Goal: Task Accomplishment & Management: Manage account settings

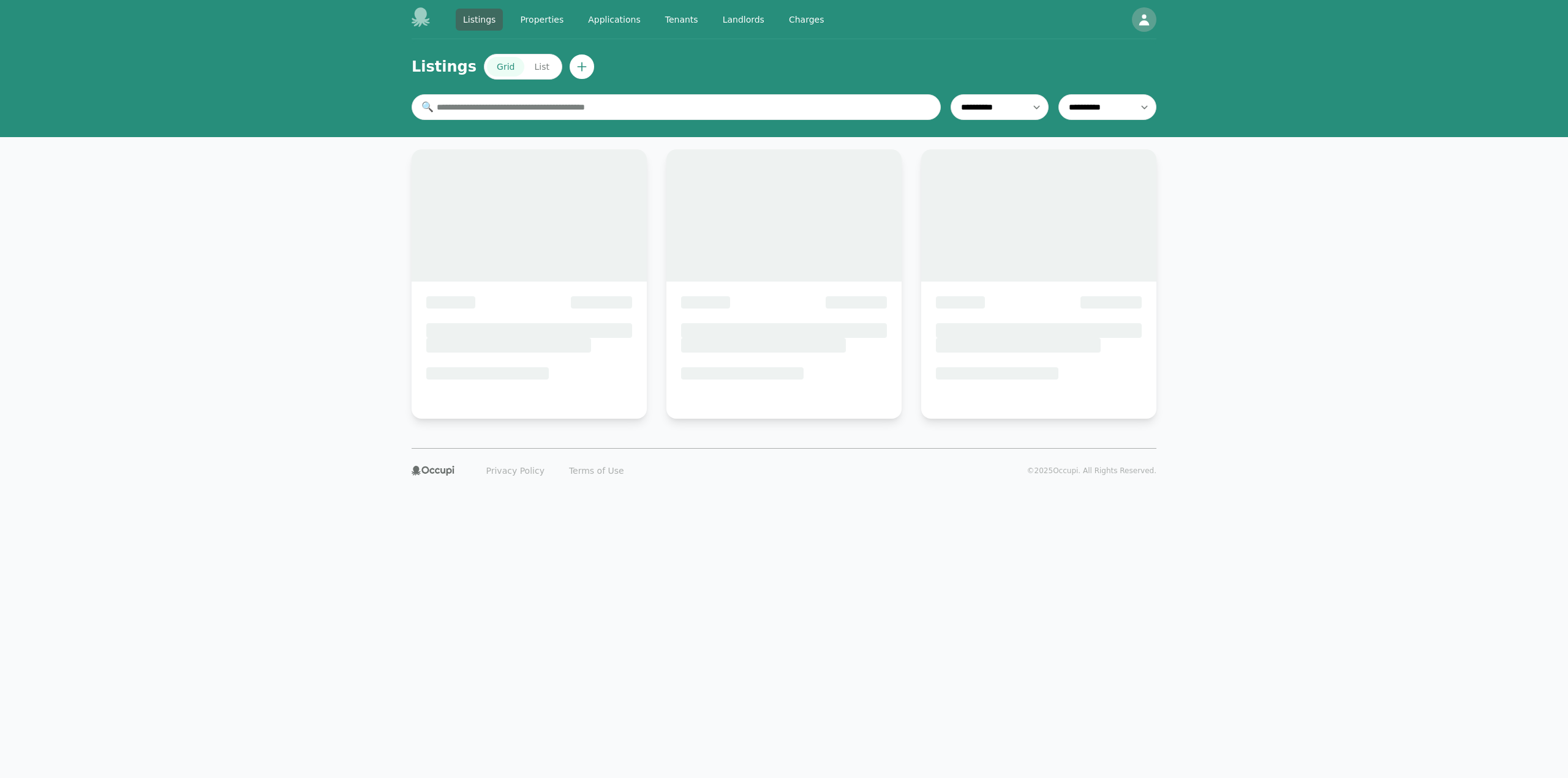
click at [719, 21] on link "Landlords" at bounding box center [744, 20] width 57 height 22
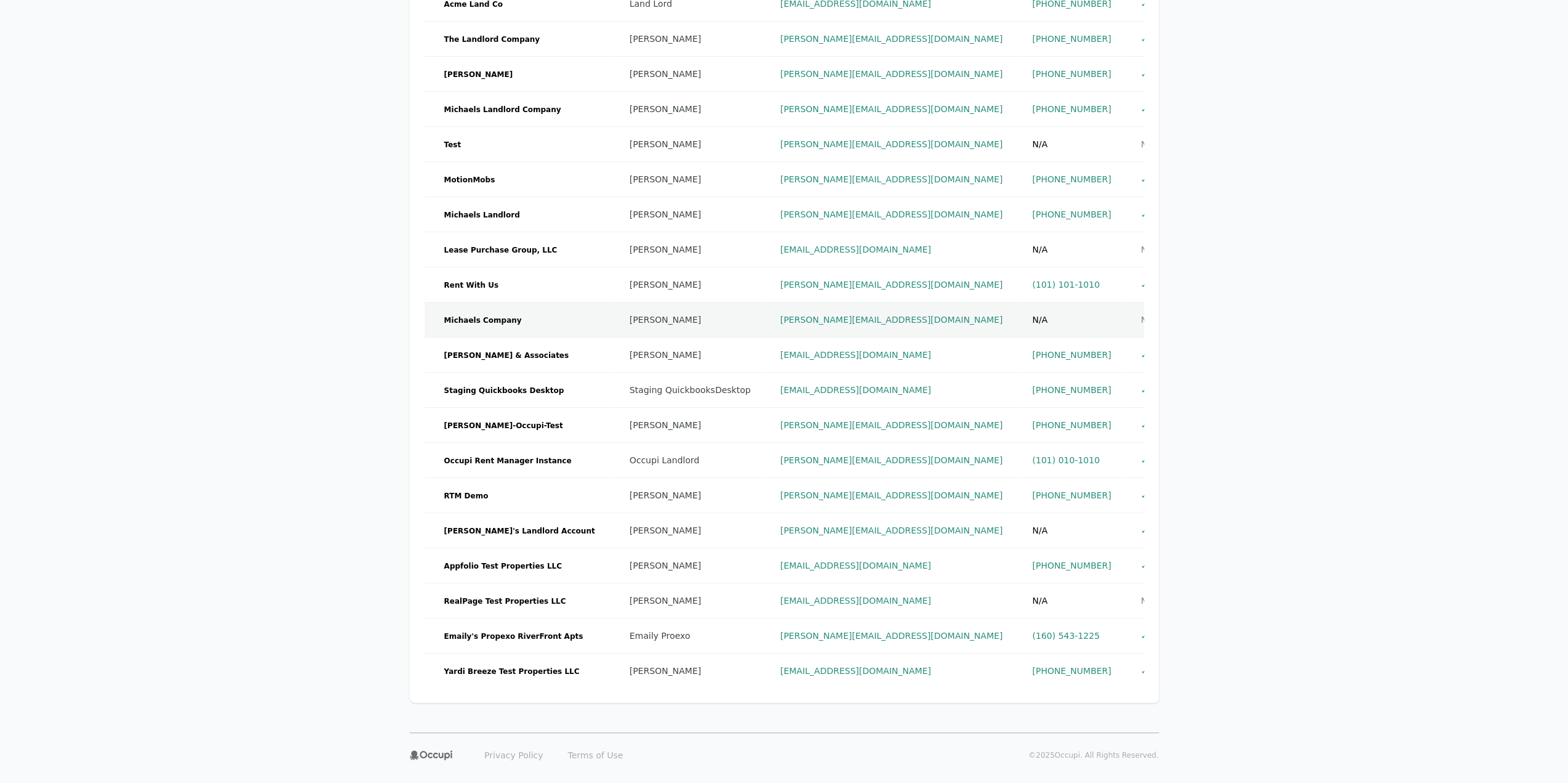
scroll to position [262, 0]
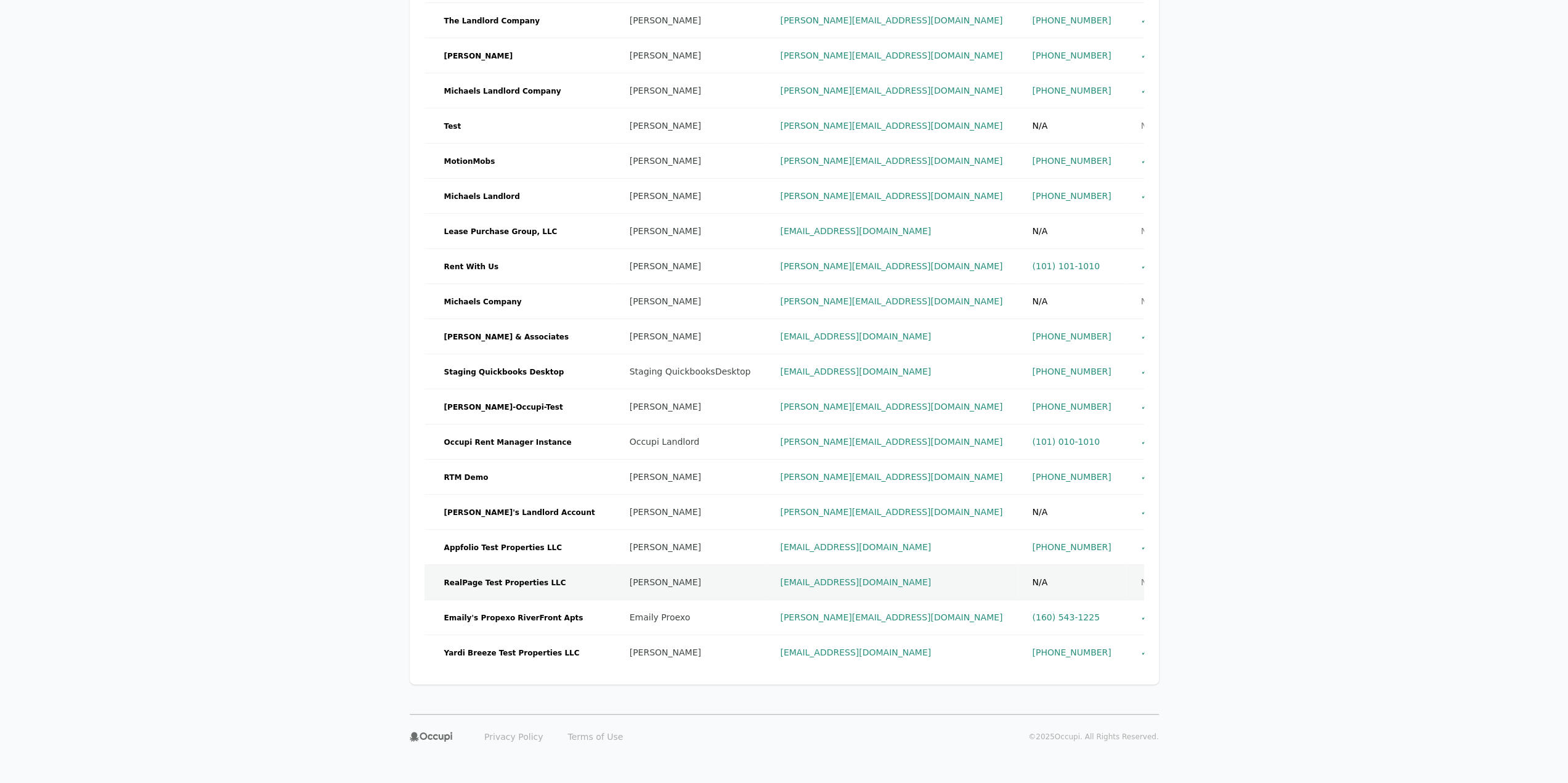
click at [557, 567] on td "RealPage Test Properties LLC" at bounding box center [520, 582] width 190 height 35
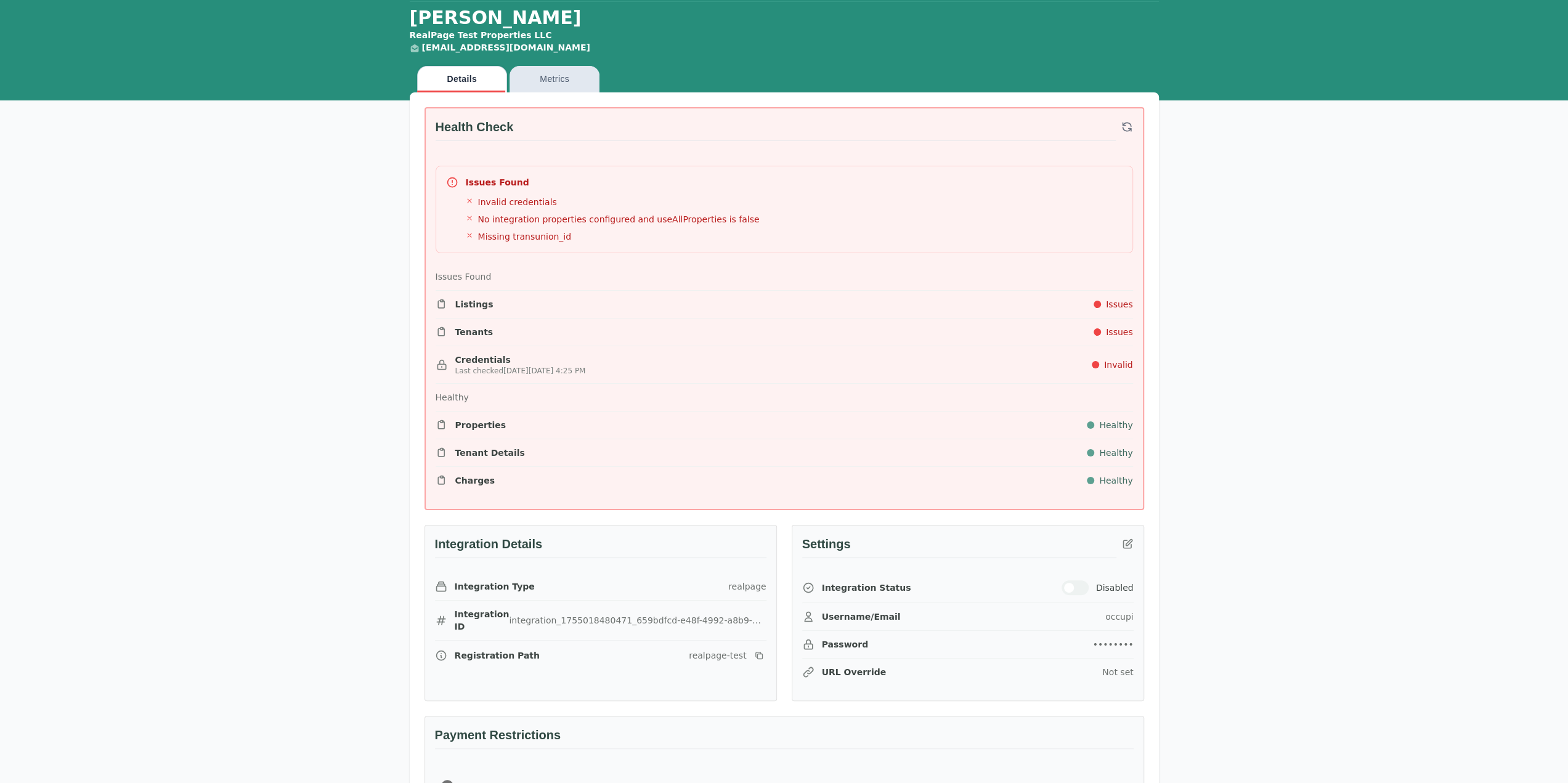
scroll to position [308, 0]
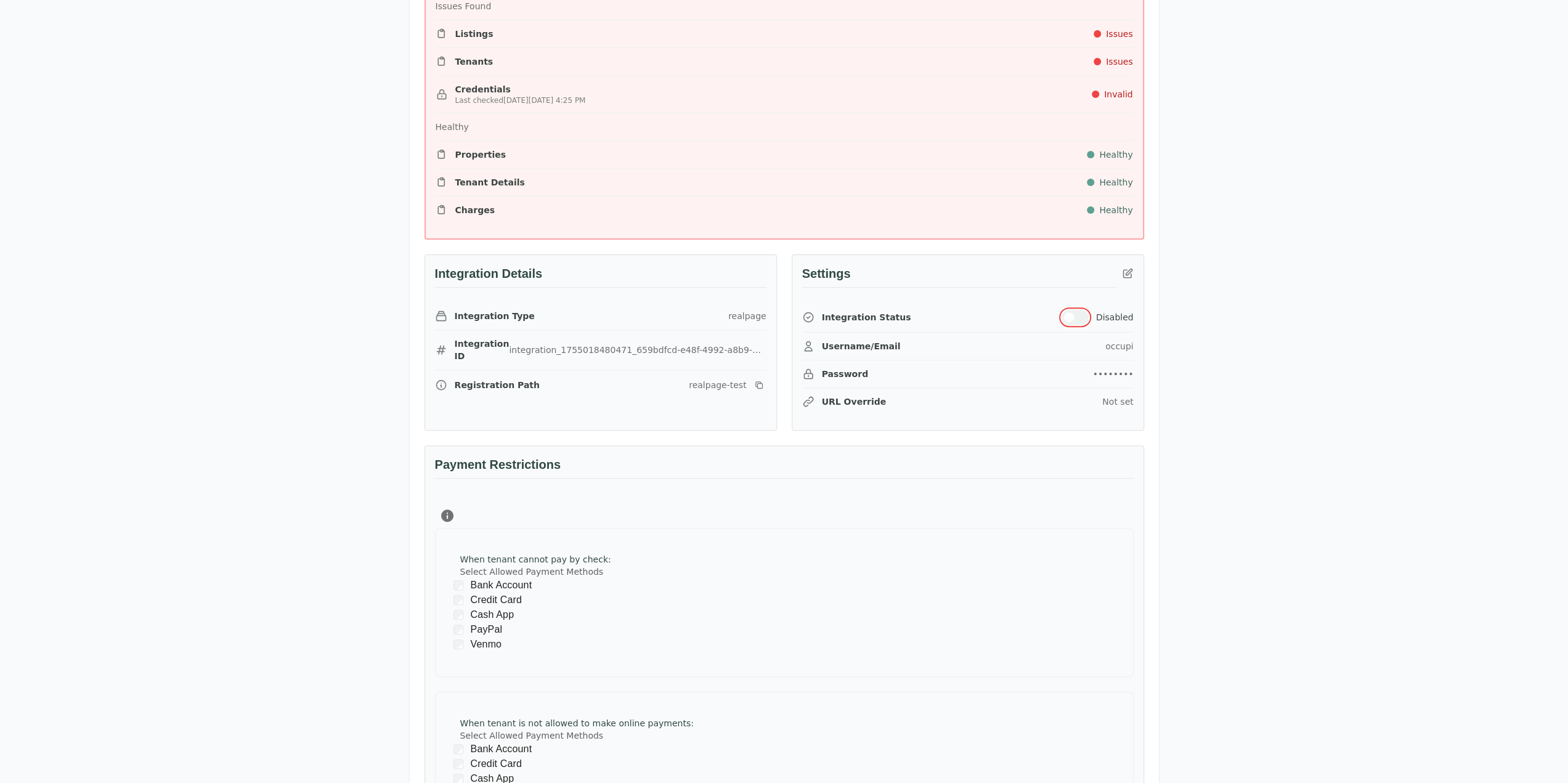
click at [1088, 321] on button "button" at bounding box center [1074, 317] width 27 height 15
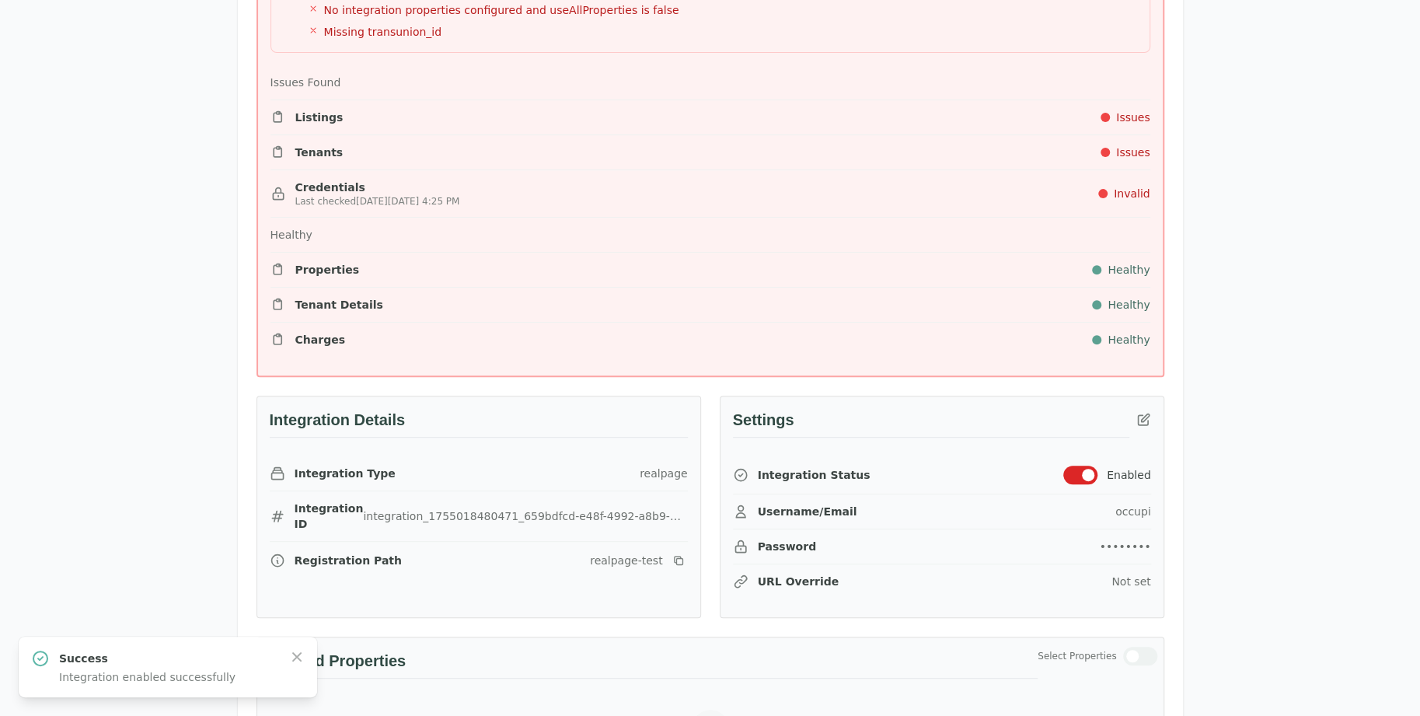
scroll to position [78, 0]
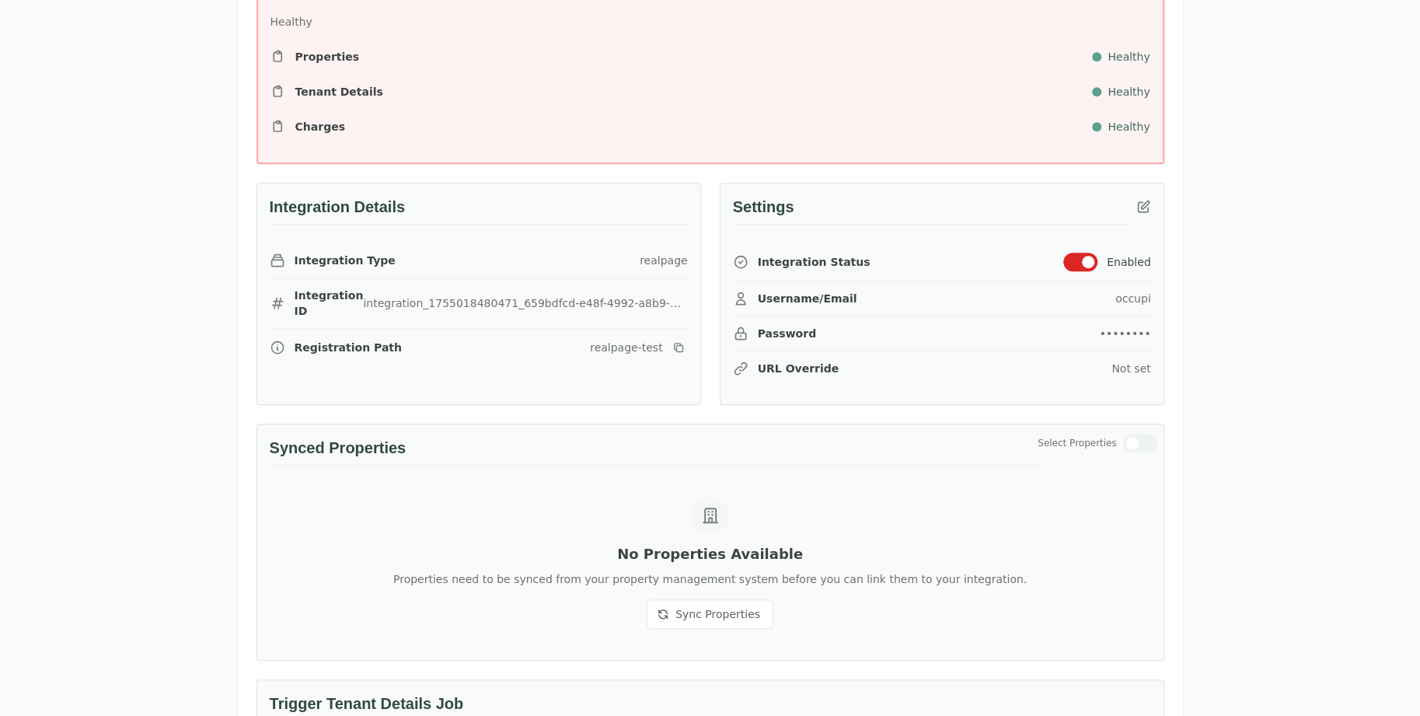
scroll to position [622, 0]
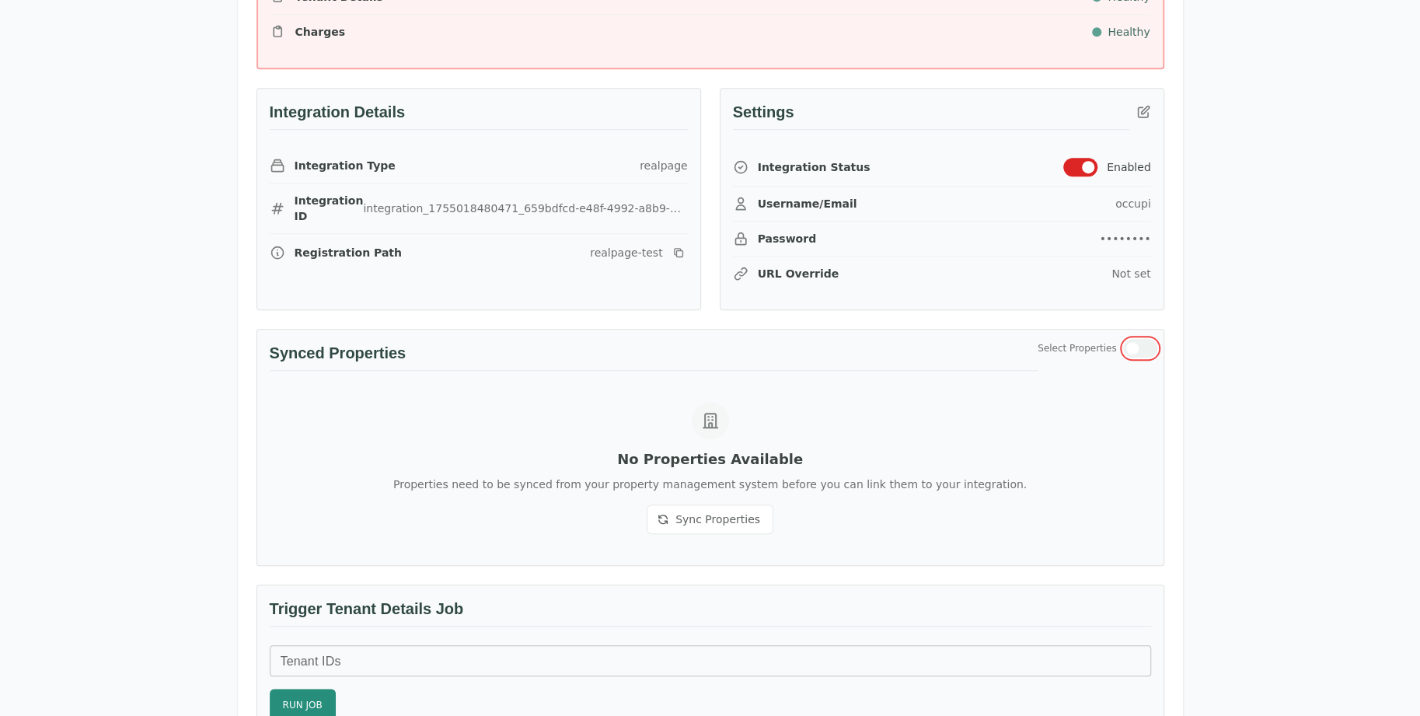
click at [1129, 342] on span "button" at bounding box center [1132, 348] width 12 height 12
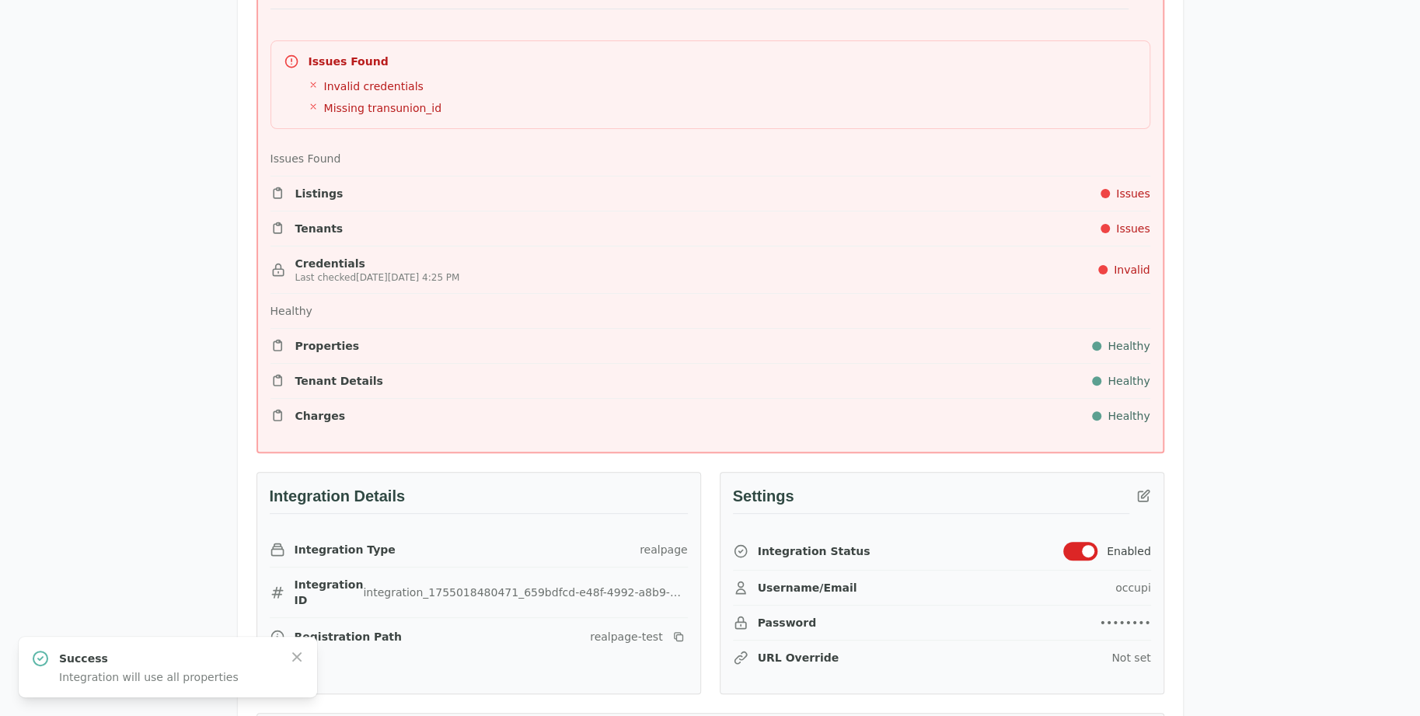
scroll to position [155, 0]
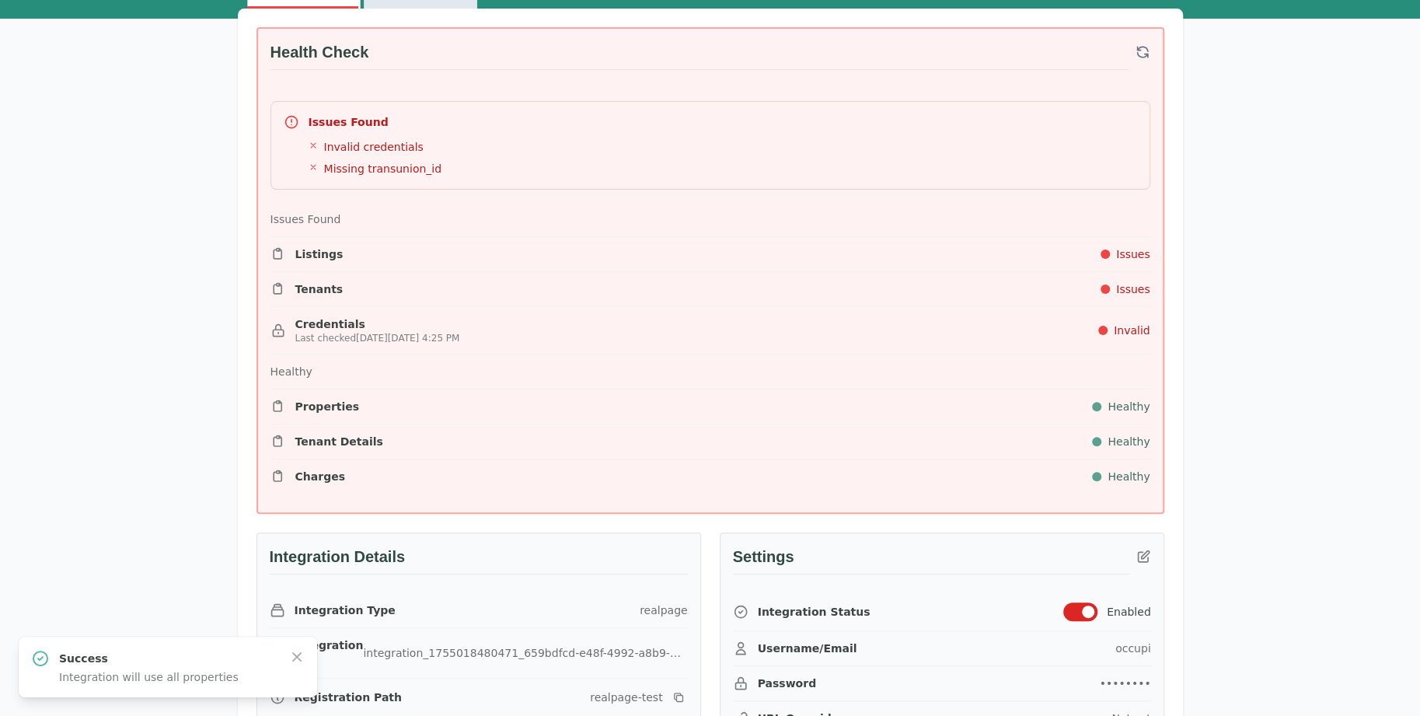
click at [1141, 539] on div "Settings" at bounding box center [942, 563] width 443 height 60
click at [1144, 549] on icon "button" at bounding box center [1144, 557] width 16 height 16
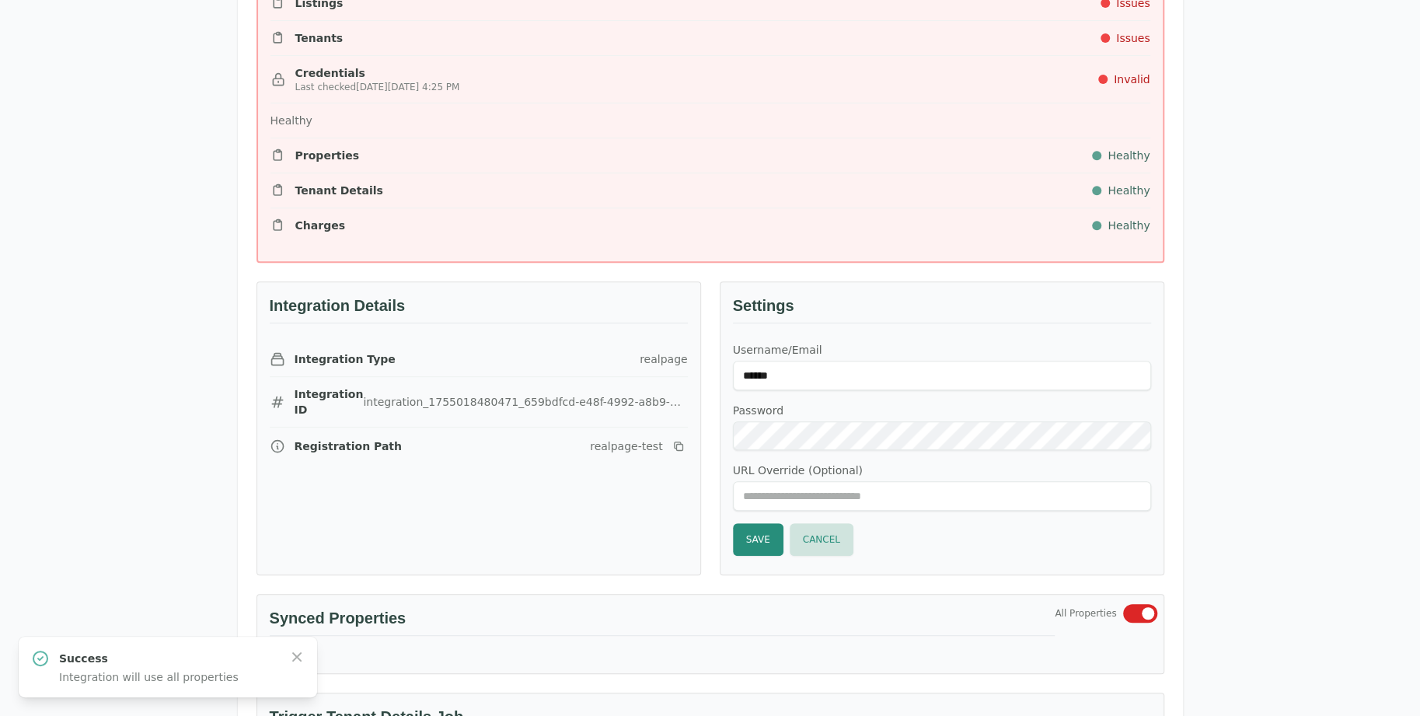
scroll to position [466, 0]
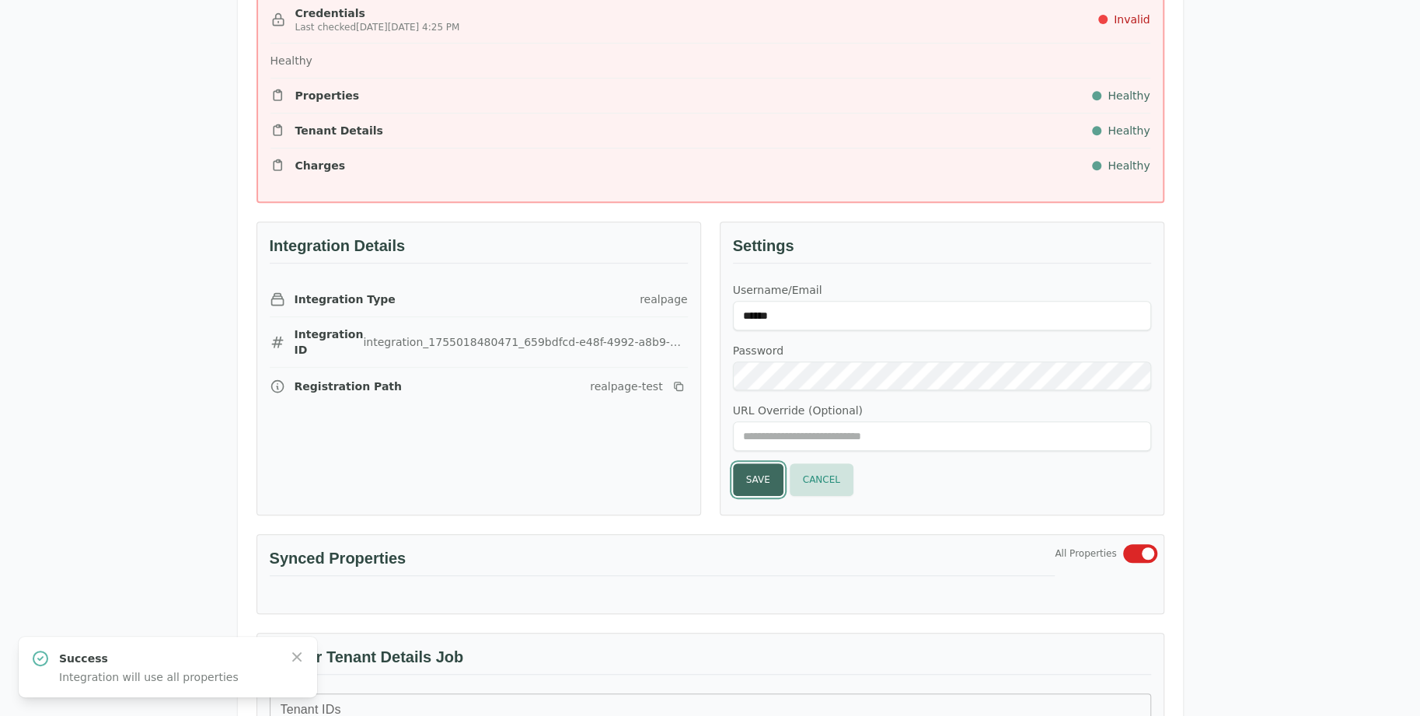
click at [750, 469] on button "Save" at bounding box center [758, 479] width 51 height 33
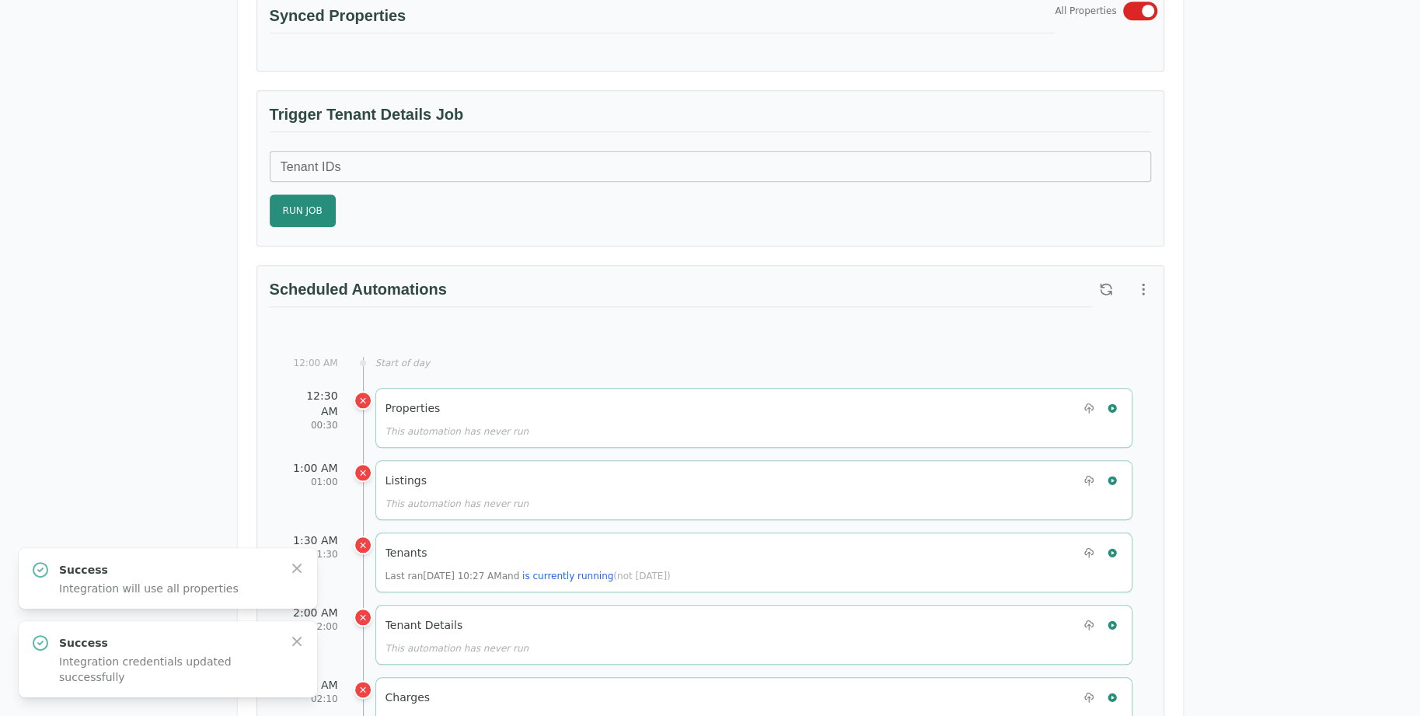
scroll to position [1011, 0]
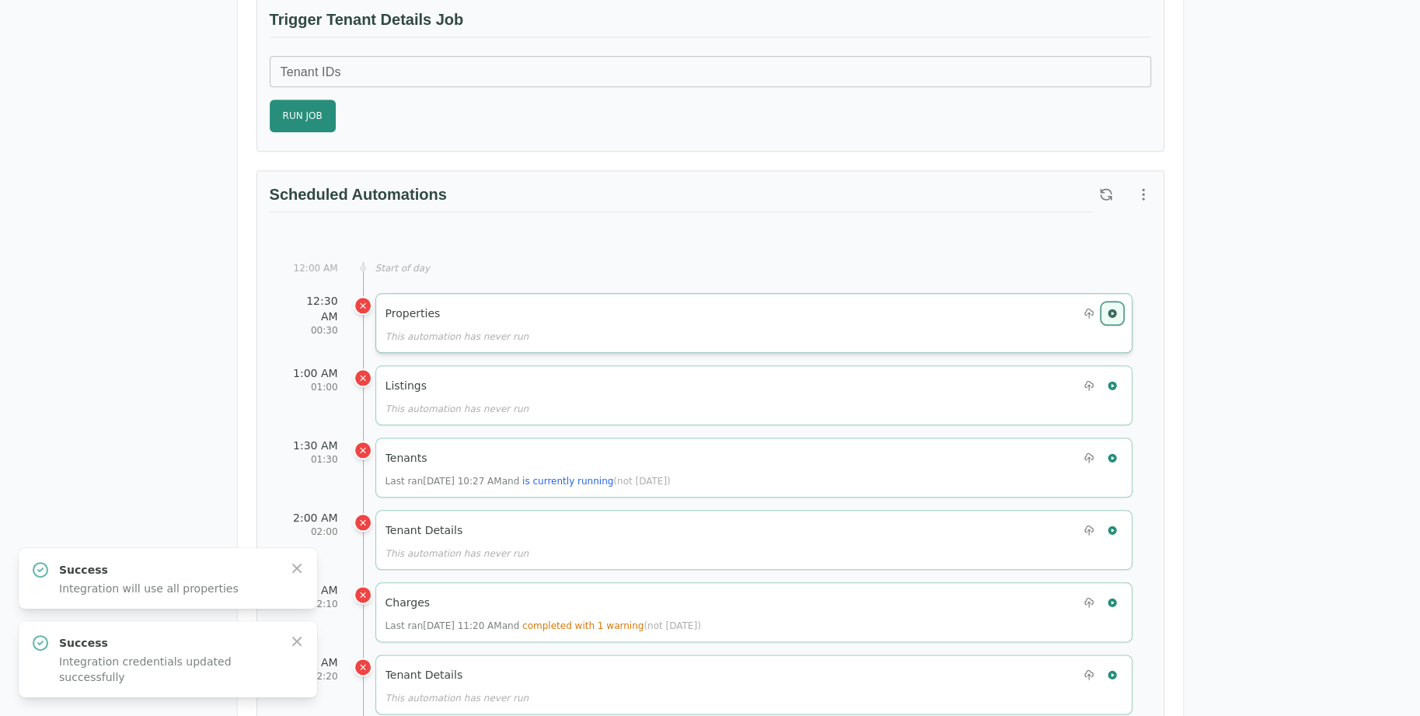
click at [1113, 312] on button "button" at bounding box center [1112, 313] width 20 height 20
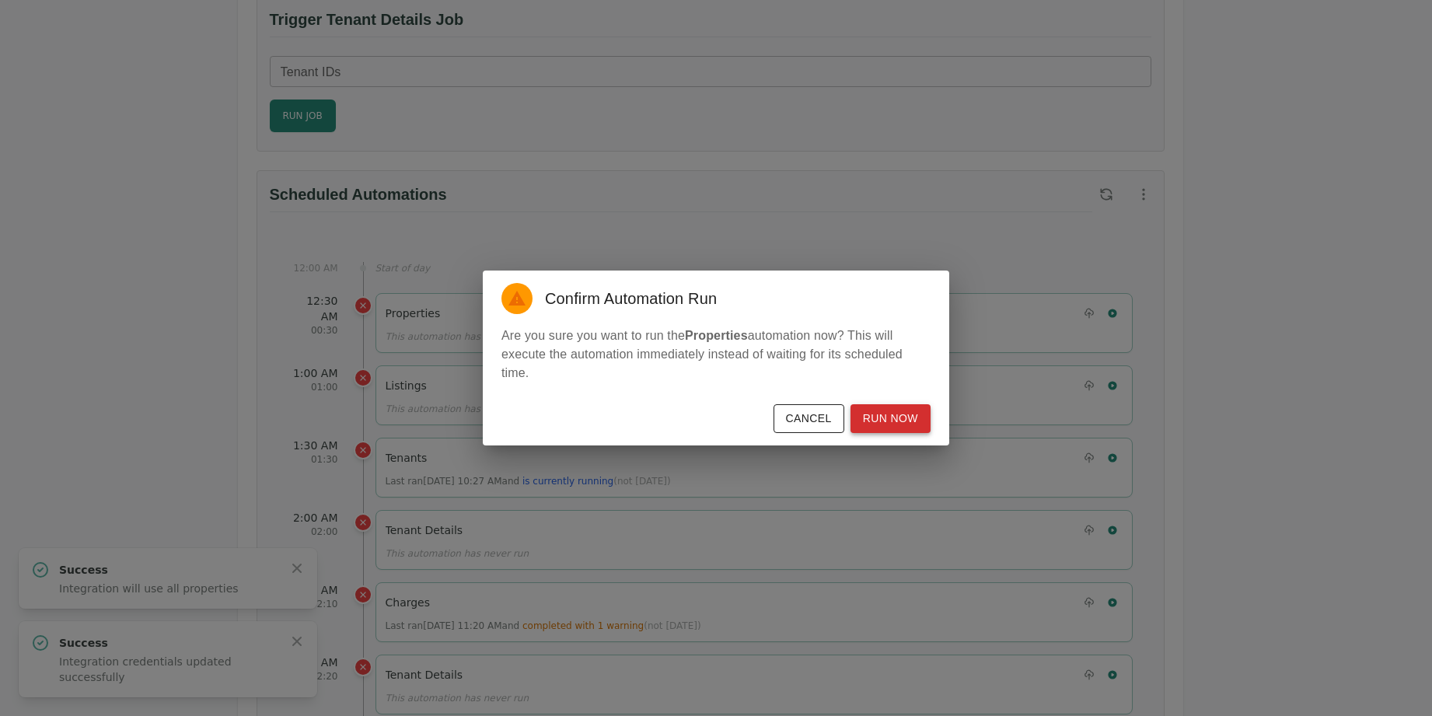
click at [902, 422] on button "Run Now" at bounding box center [890, 418] width 80 height 29
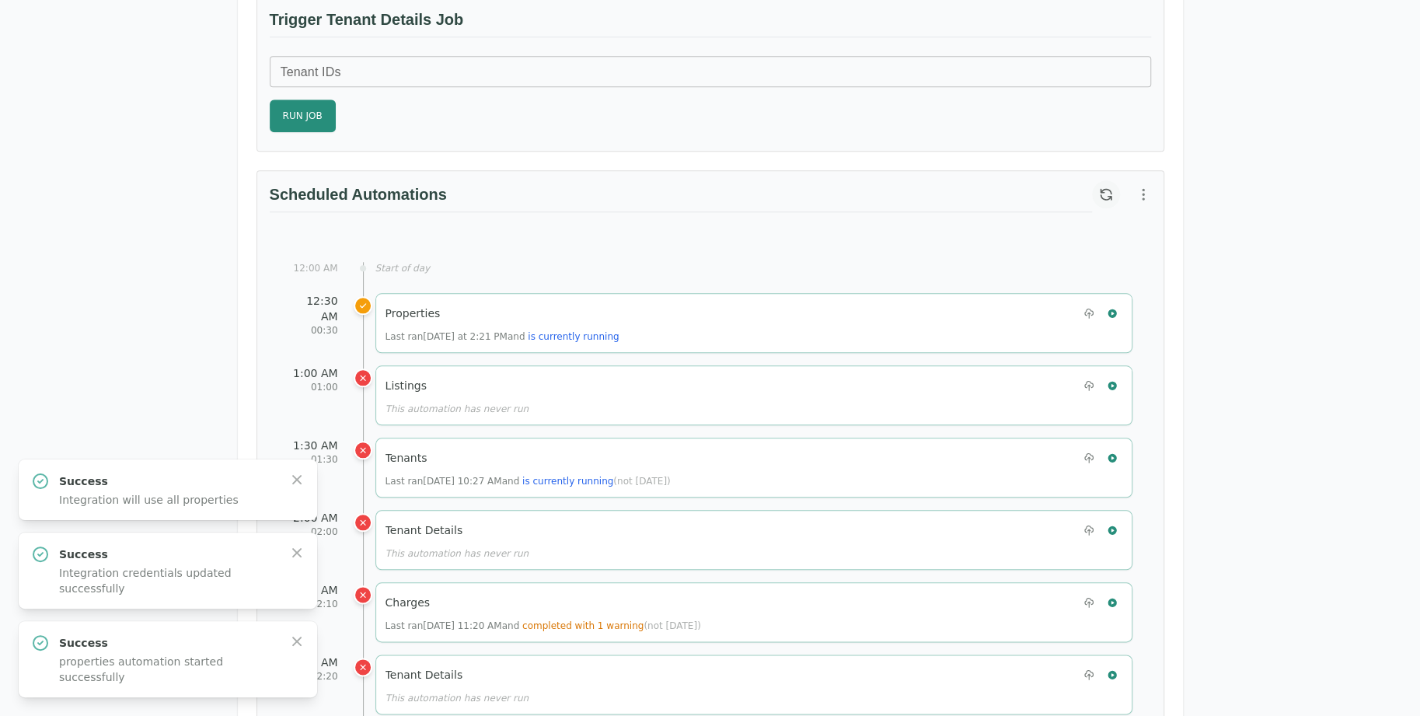
click at [1100, 187] on icon "button" at bounding box center [1106, 195] width 16 height 16
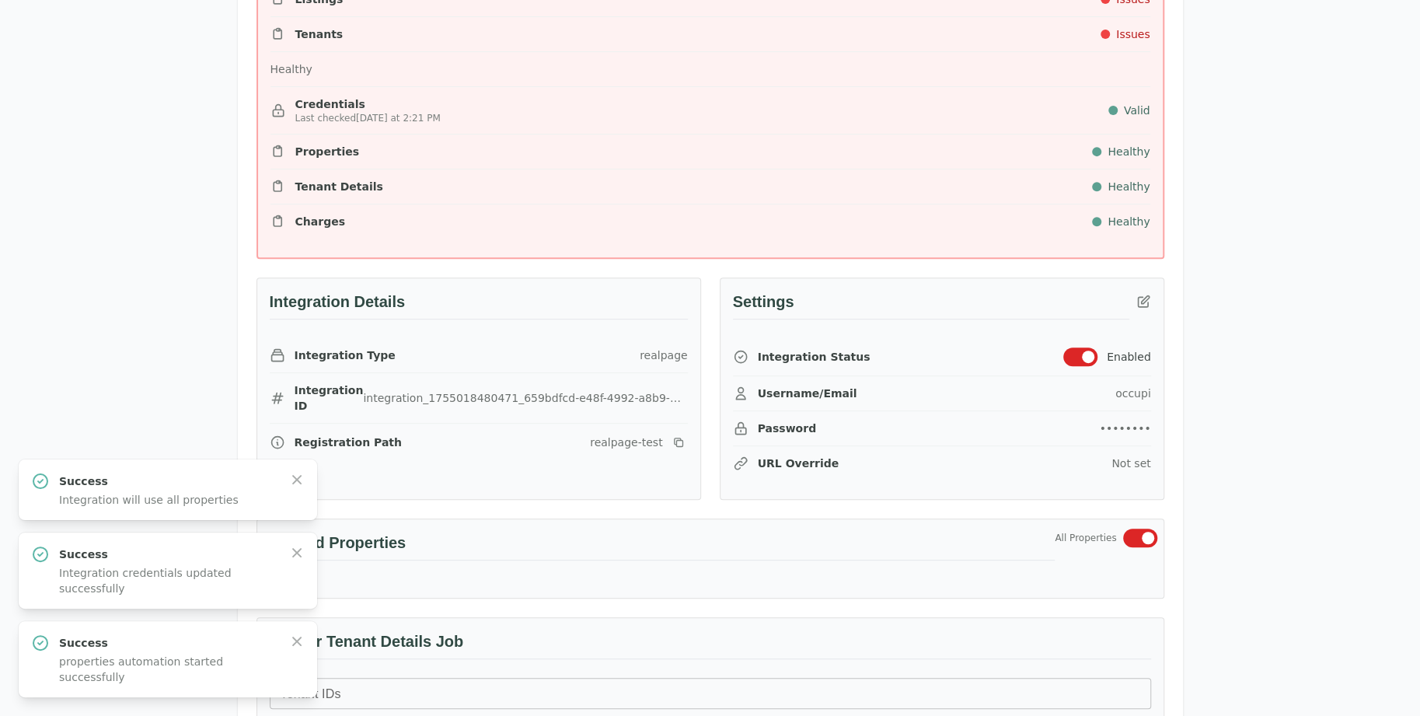
scroll to position [0, 0]
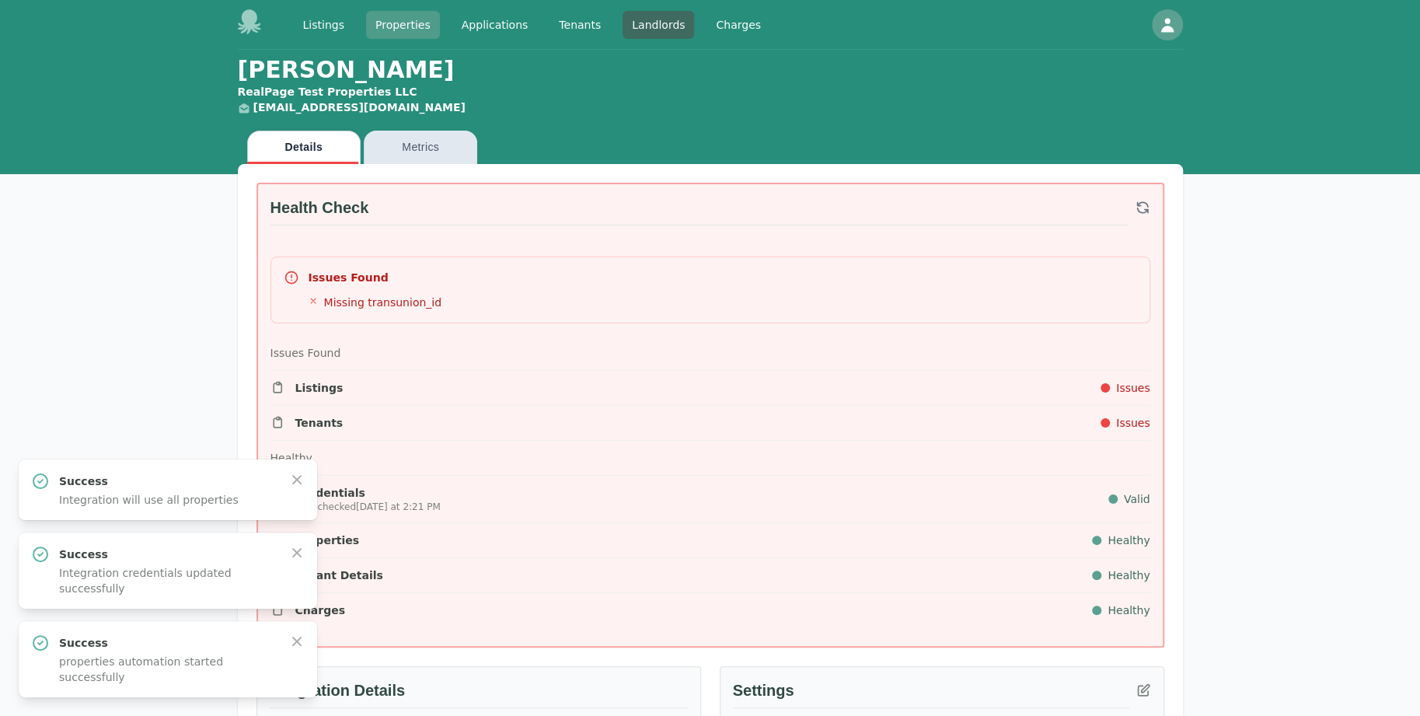
click at [403, 28] on link "Properties" at bounding box center [403, 25] width 74 height 28
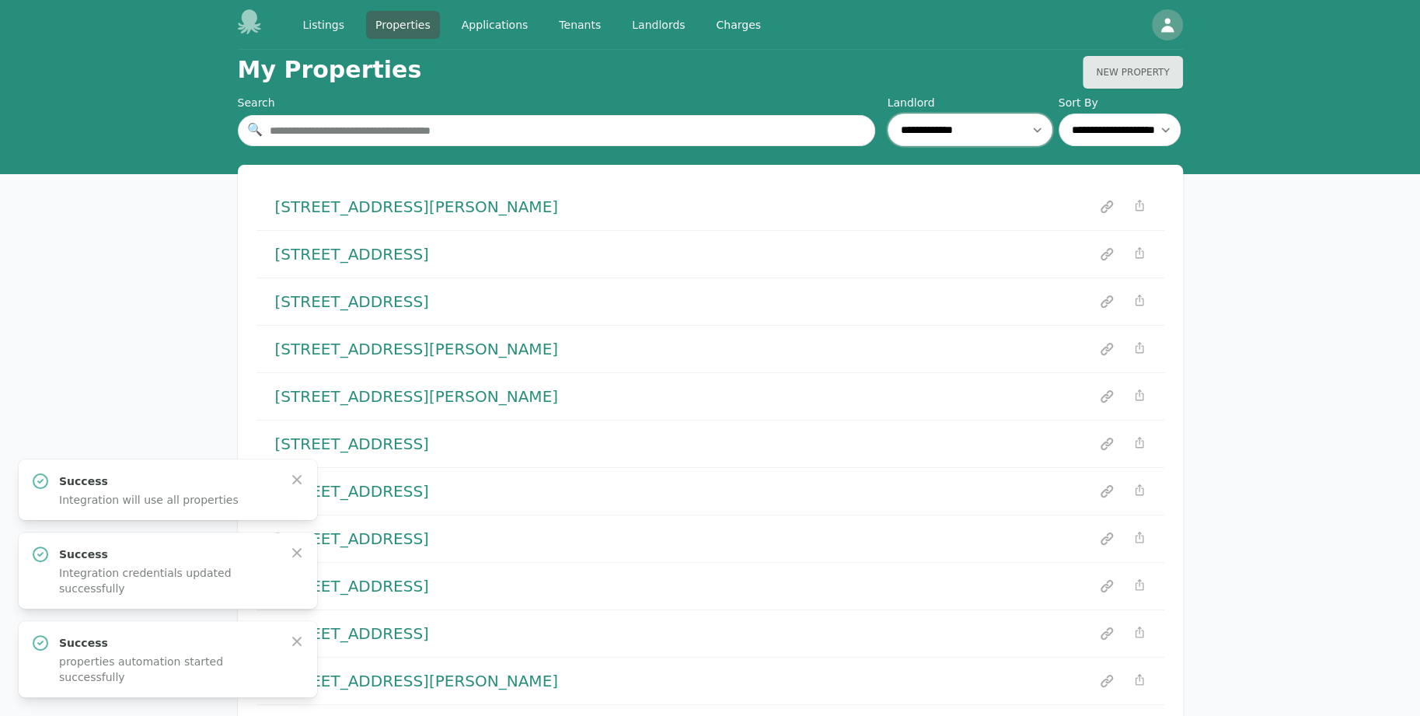
click at [928, 140] on select "**********" at bounding box center [970, 130] width 165 height 33
select select "**"
click at [888, 114] on select "**********" at bounding box center [970, 130] width 165 height 33
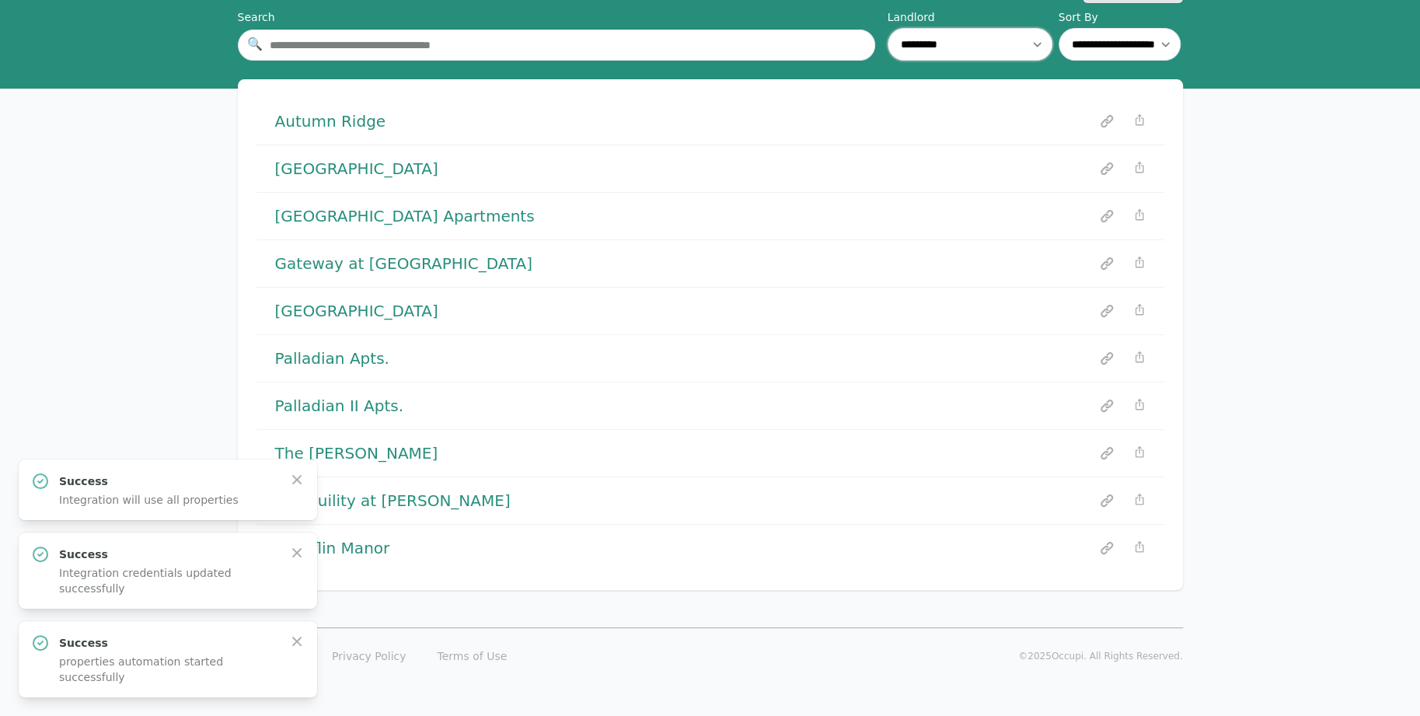
scroll to position [87, 0]
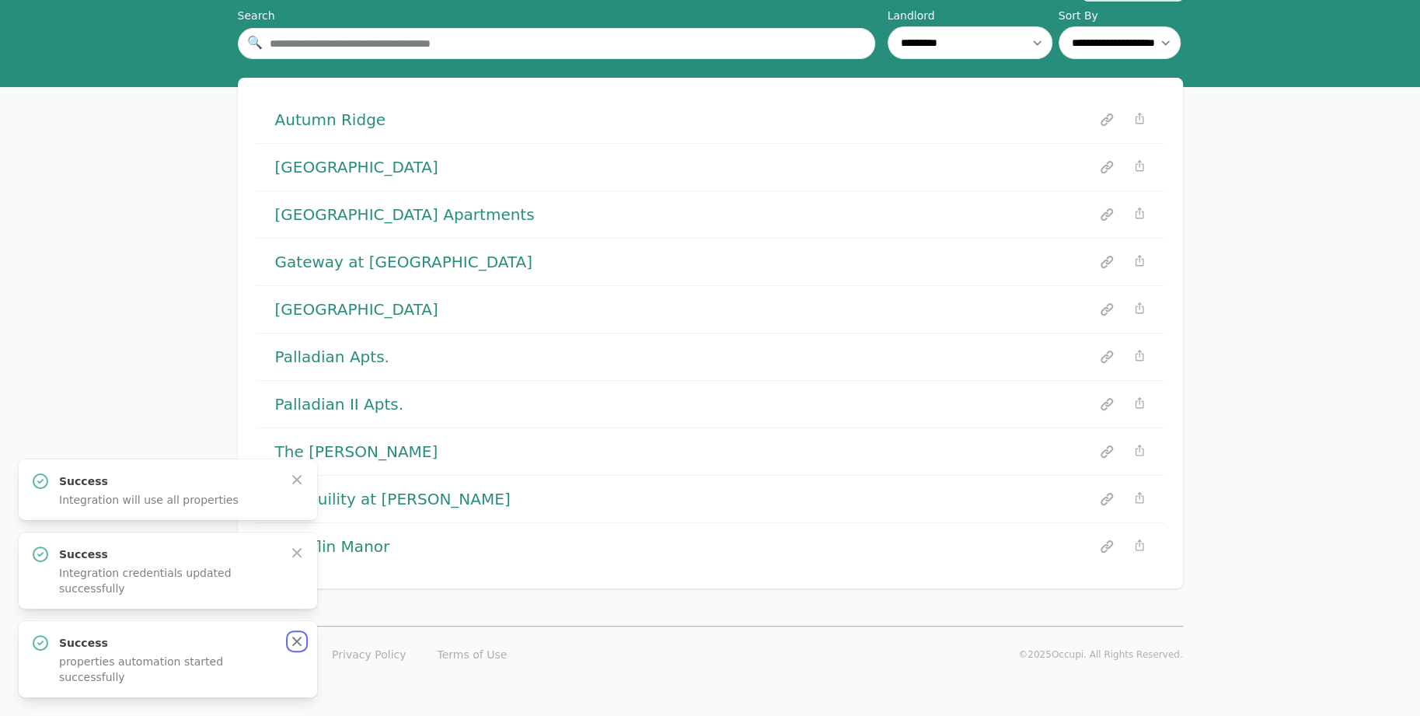
click at [295, 649] on icon "button" at bounding box center [297, 642] width 16 height 16
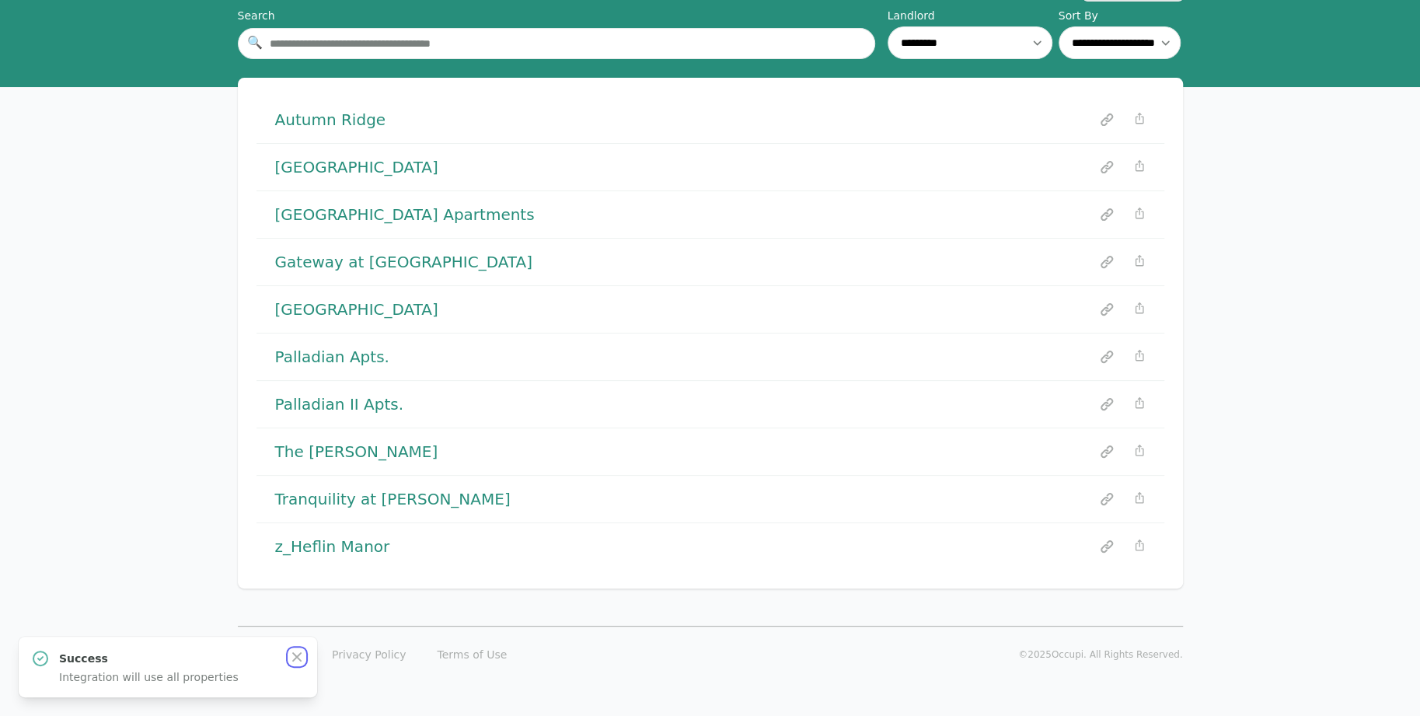
click at [295, 660] on icon "button" at bounding box center [296, 656] width 9 height 9
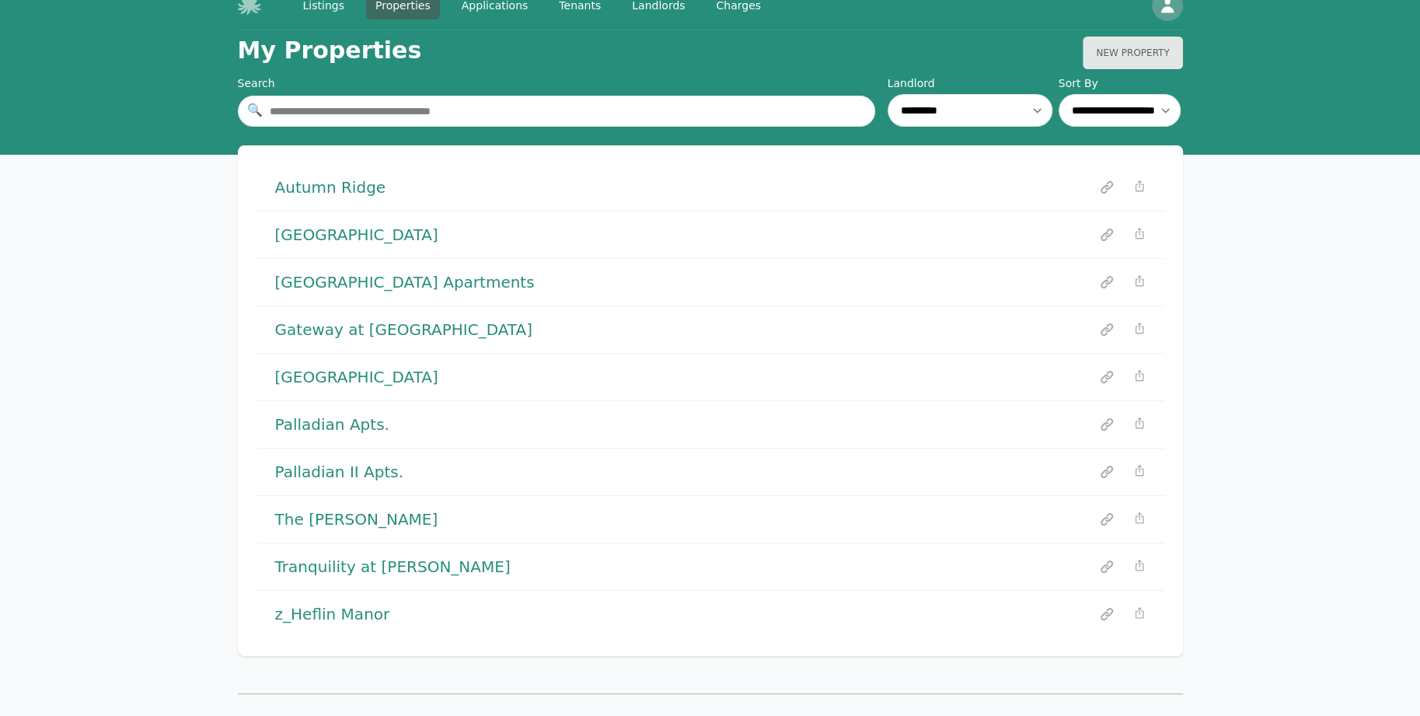
scroll to position [0, 0]
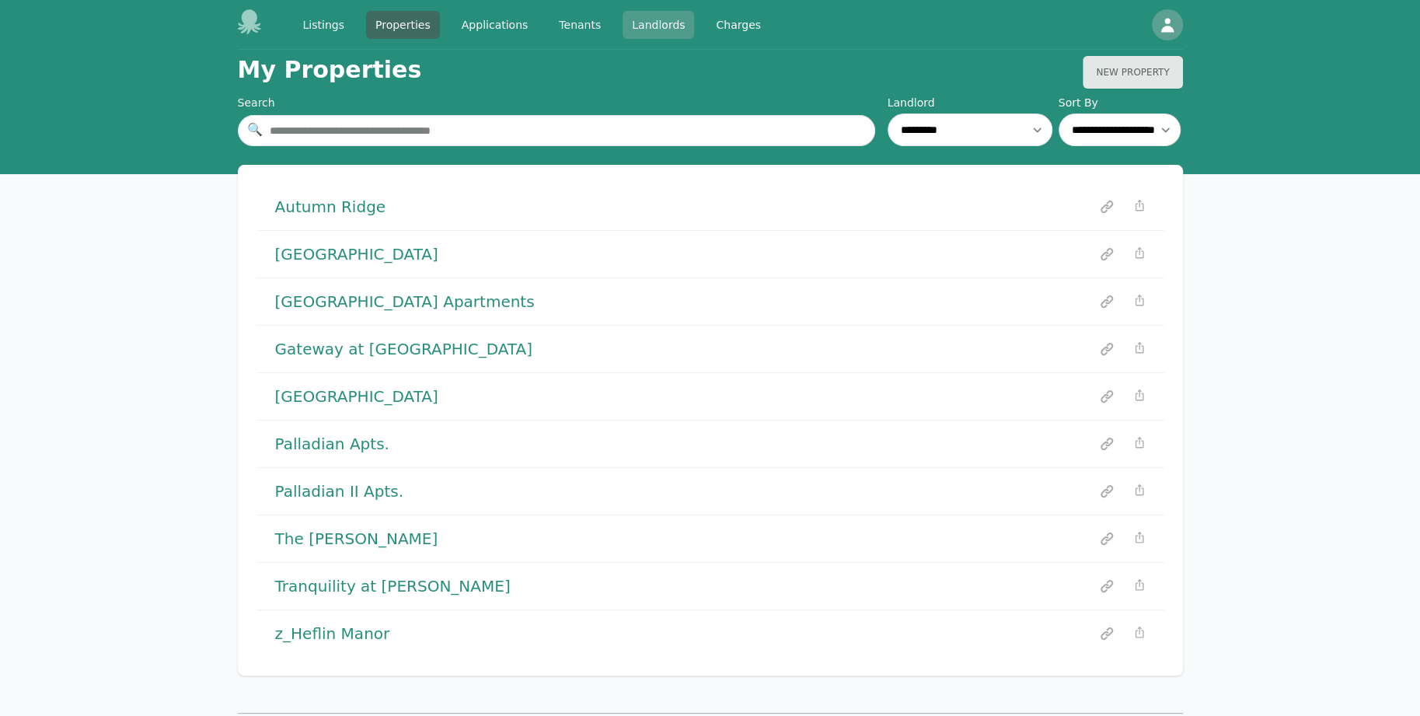
click at [623, 28] on link "Landlords" at bounding box center [659, 25] width 72 height 28
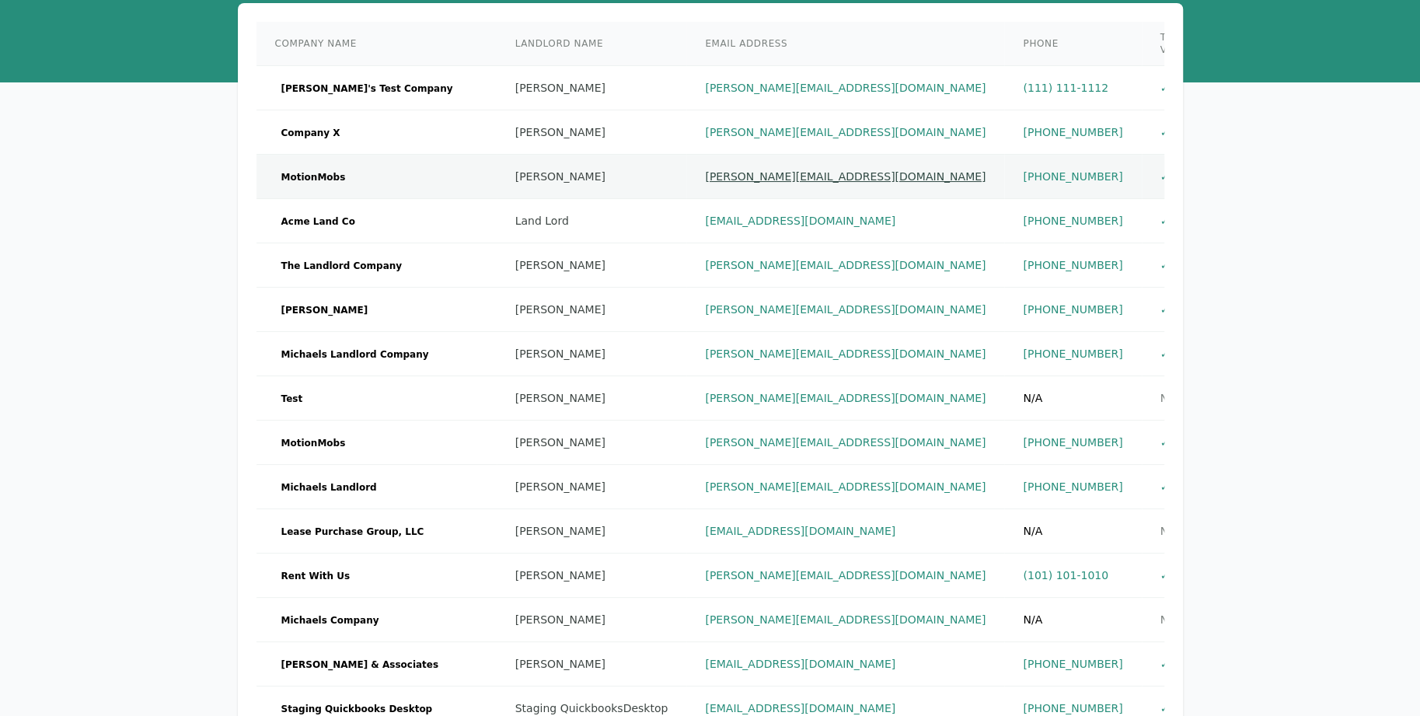
scroll to position [603, 0]
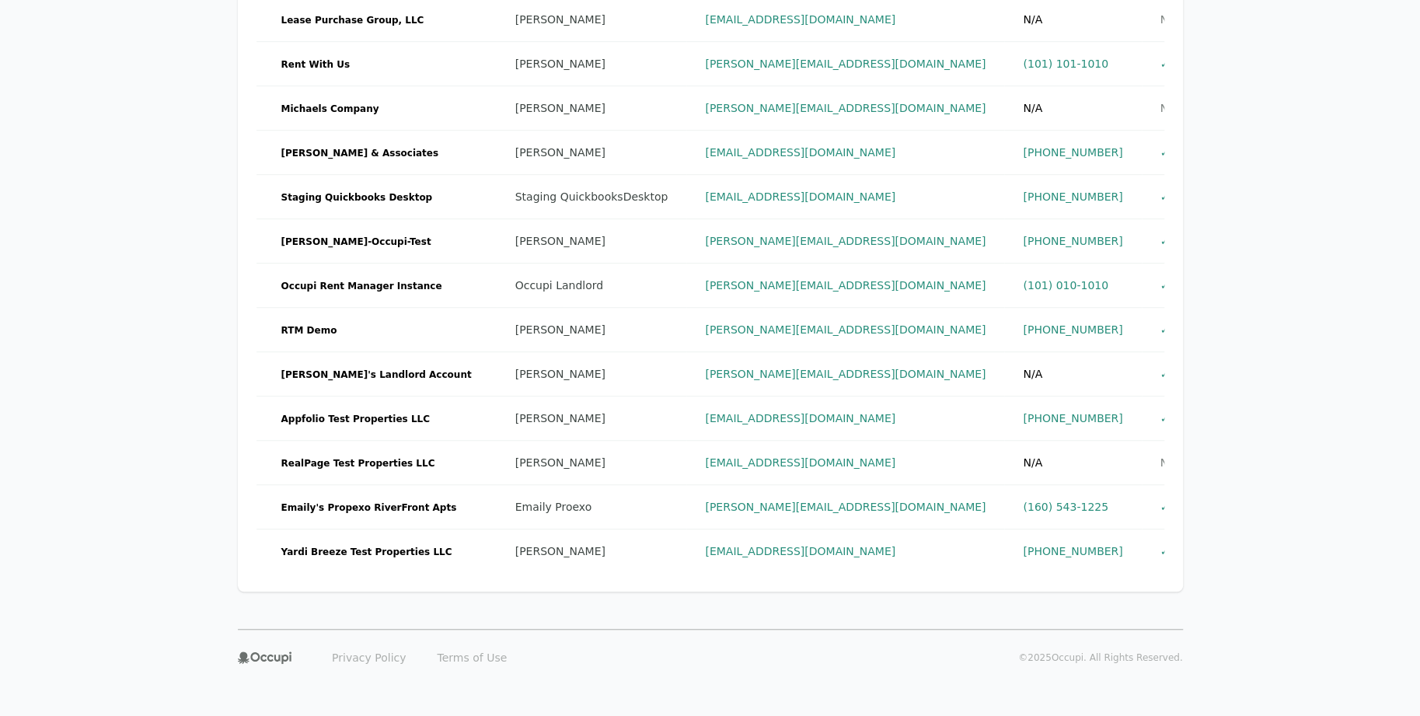
click at [437, 463] on td "RealPage Test Properties LLC" at bounding box center [377, 463] width 240 height 44
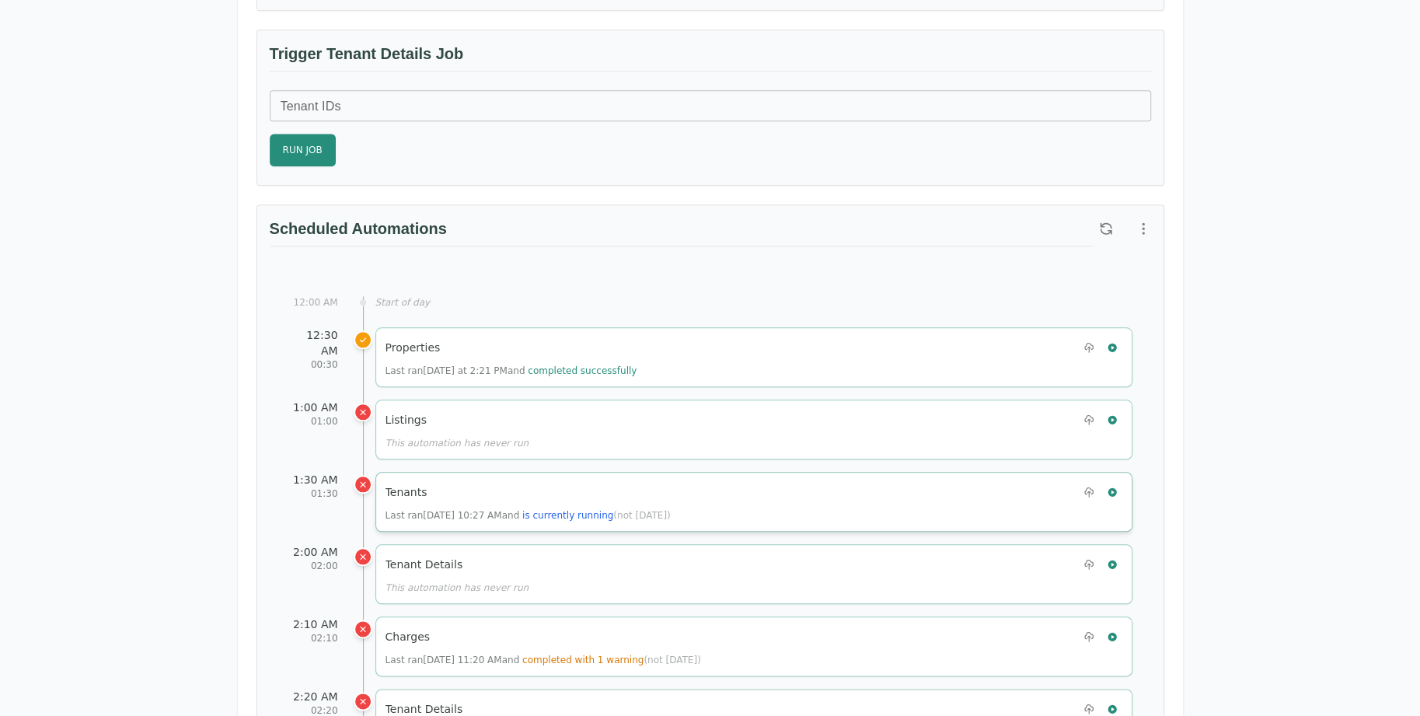
scroll to position [1088, 0]
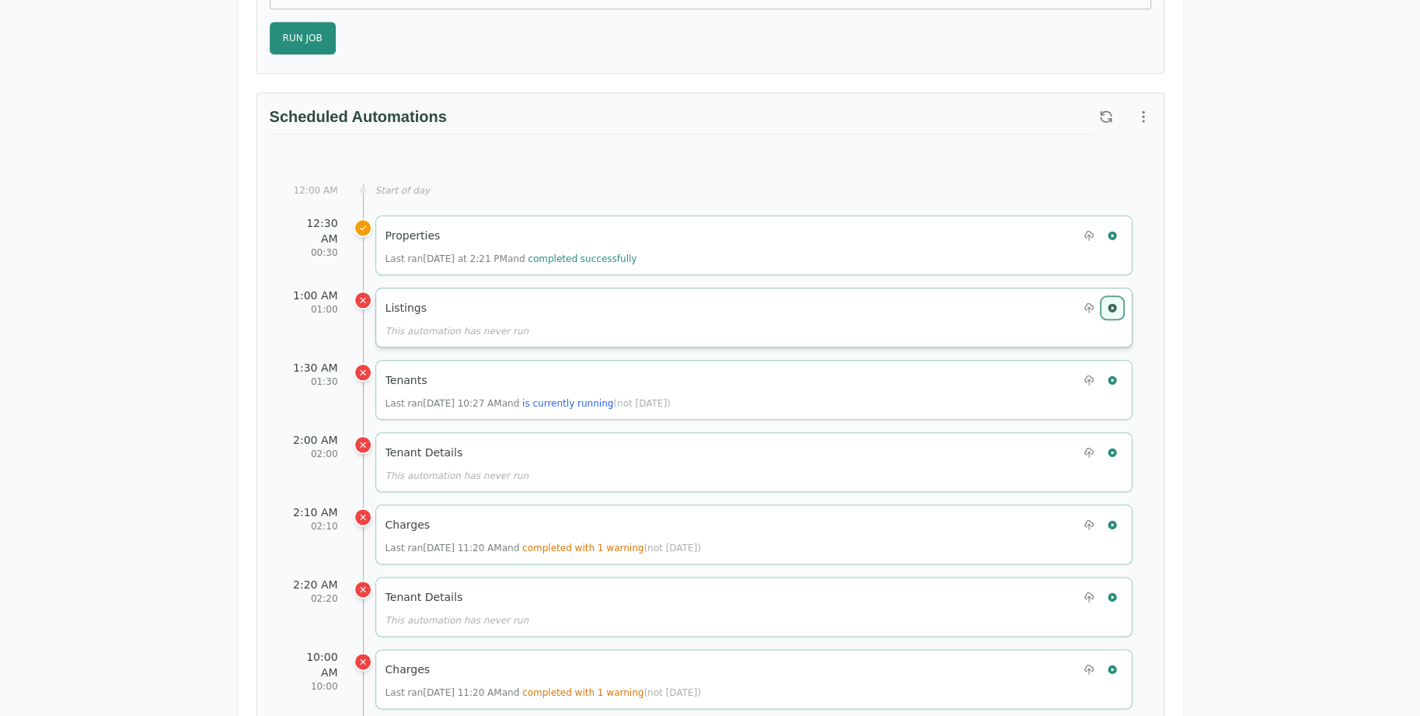
click at [1112, 302] on icon "button" at bounding box center [1112, 307] width 11 height 11
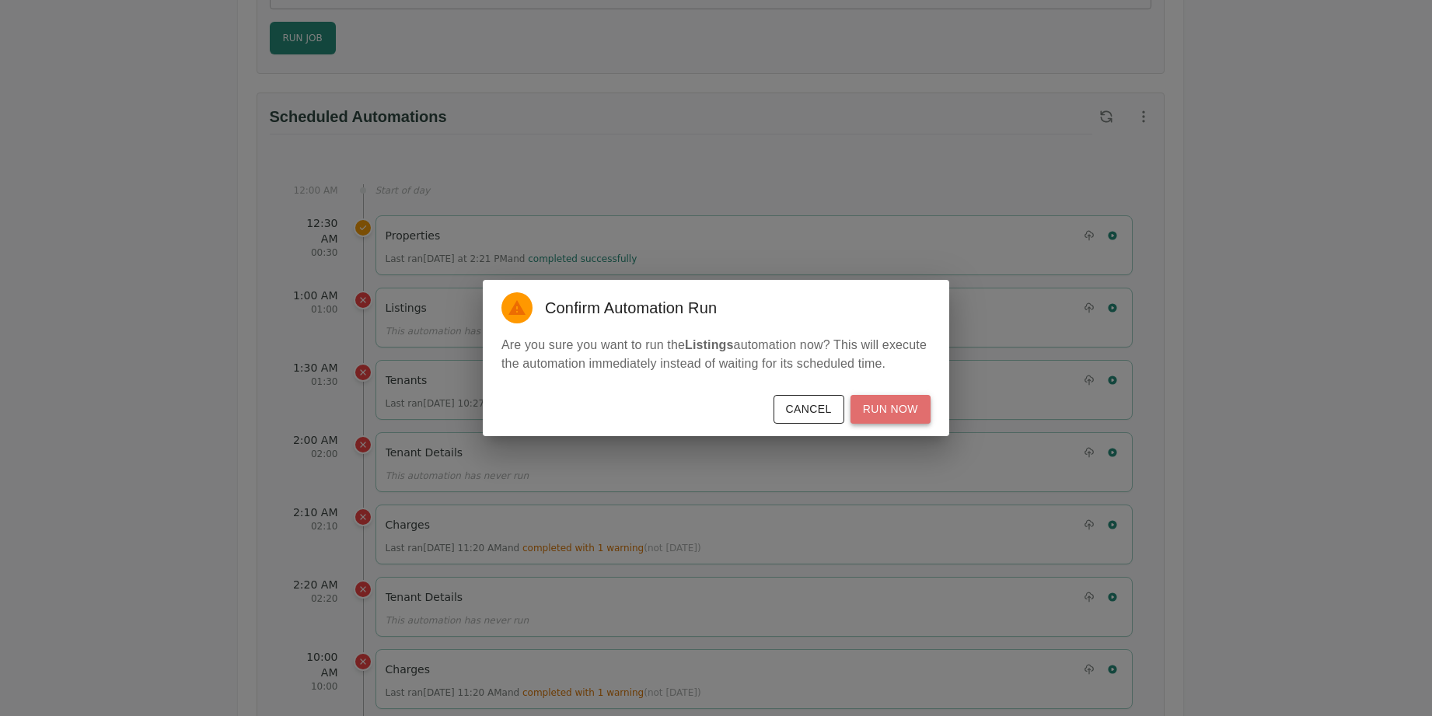
click at [903, 410] on button "Run Now" at bounding box center [890, 409] width 80 height 29
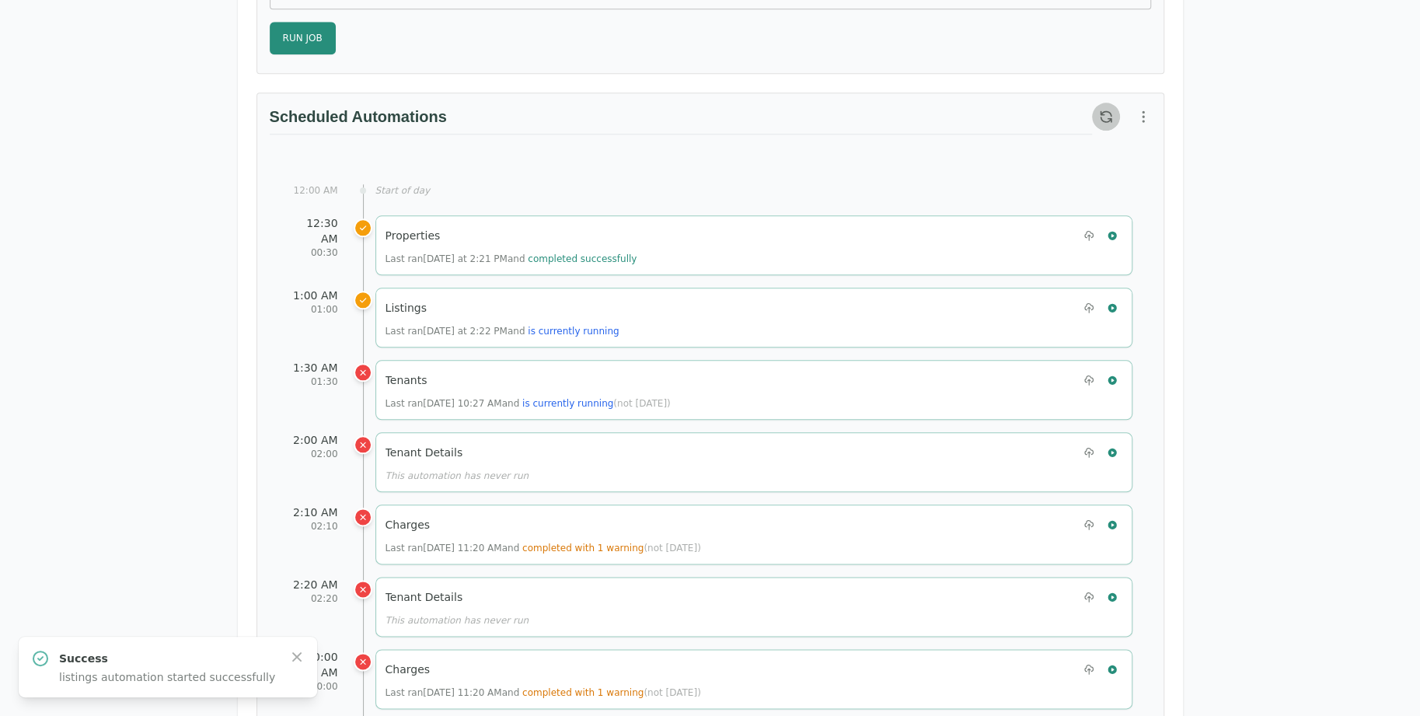
click at [1104, 118] on button "button" at bounding box center [1106, 117] width 28 height 28
click at [1104, 110] on icon "button" at bounding box center [1106, 117] width 16 height 16
click at [1105, 110] on icon "button" at bounding box center [1106, 117] width 16 height 16
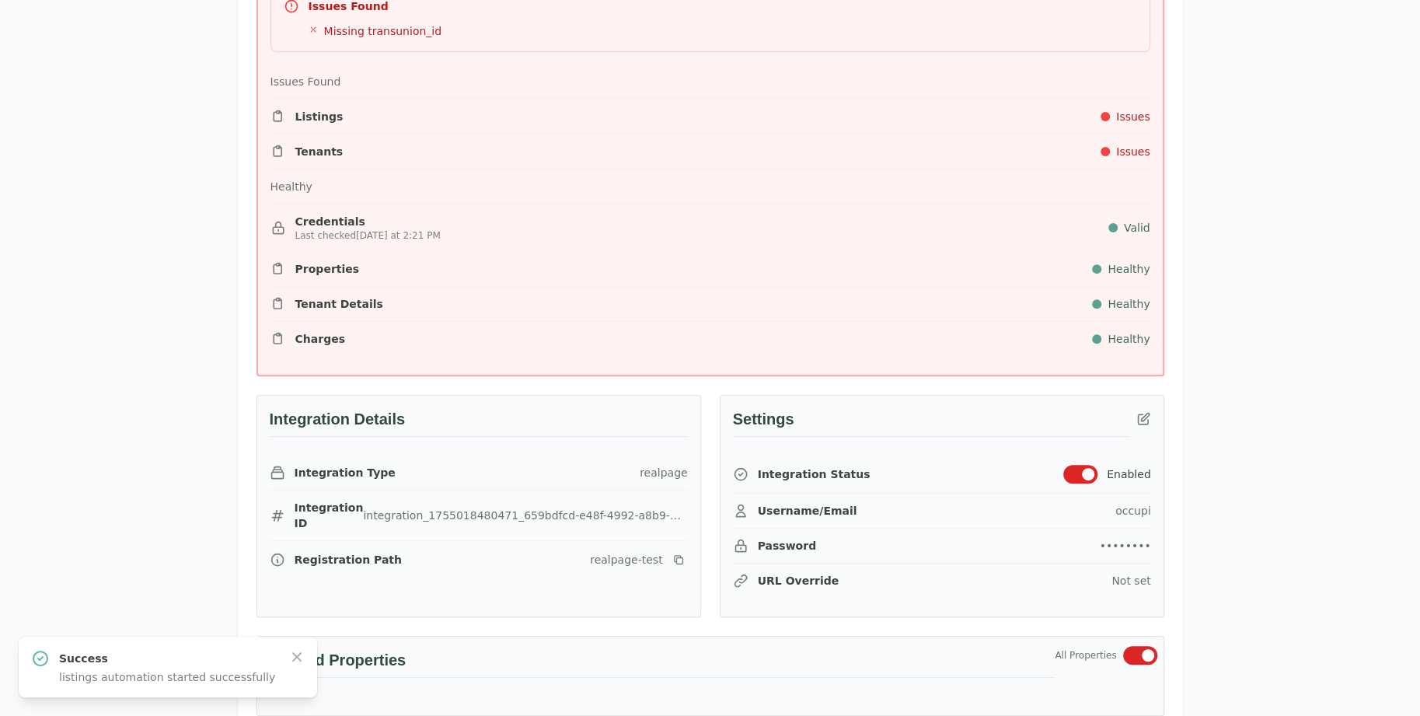
scroll to position [0, 0]
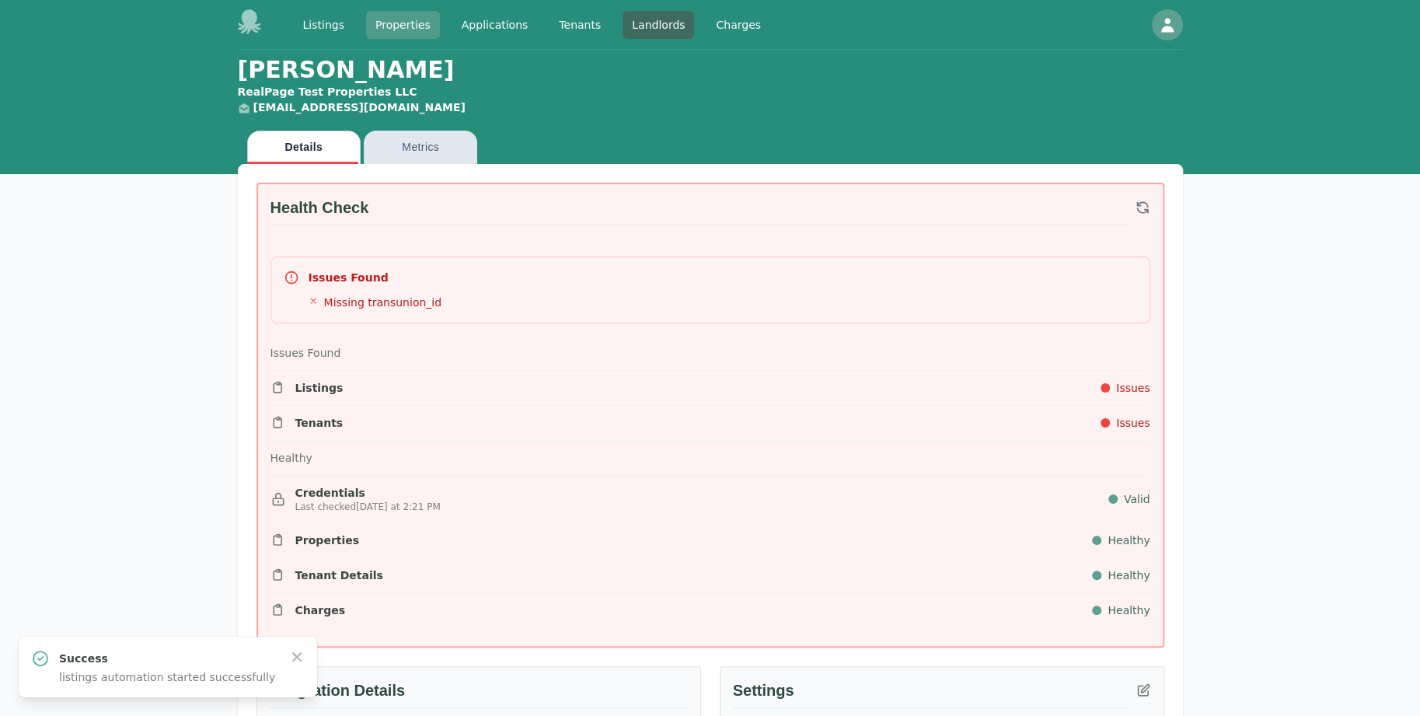
click at [403, 19] on link "Properties" at bounding box center [403, 25] width 74 height 28
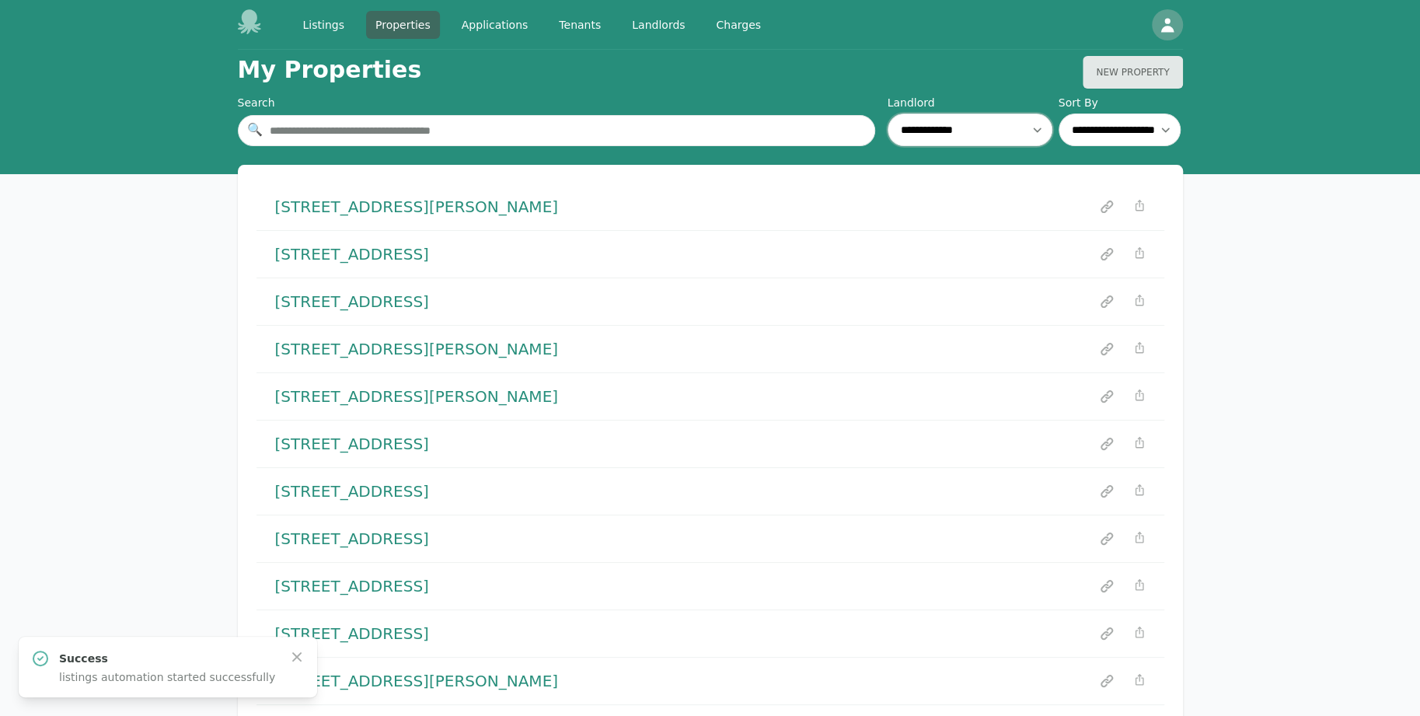
click at [960, 137] on select "**********" at bounding box center [970, 130] width 165 height 33
select select "**"
click at [888, 114] on select "**********" at bounding box center [970, 130] width 165 height 33
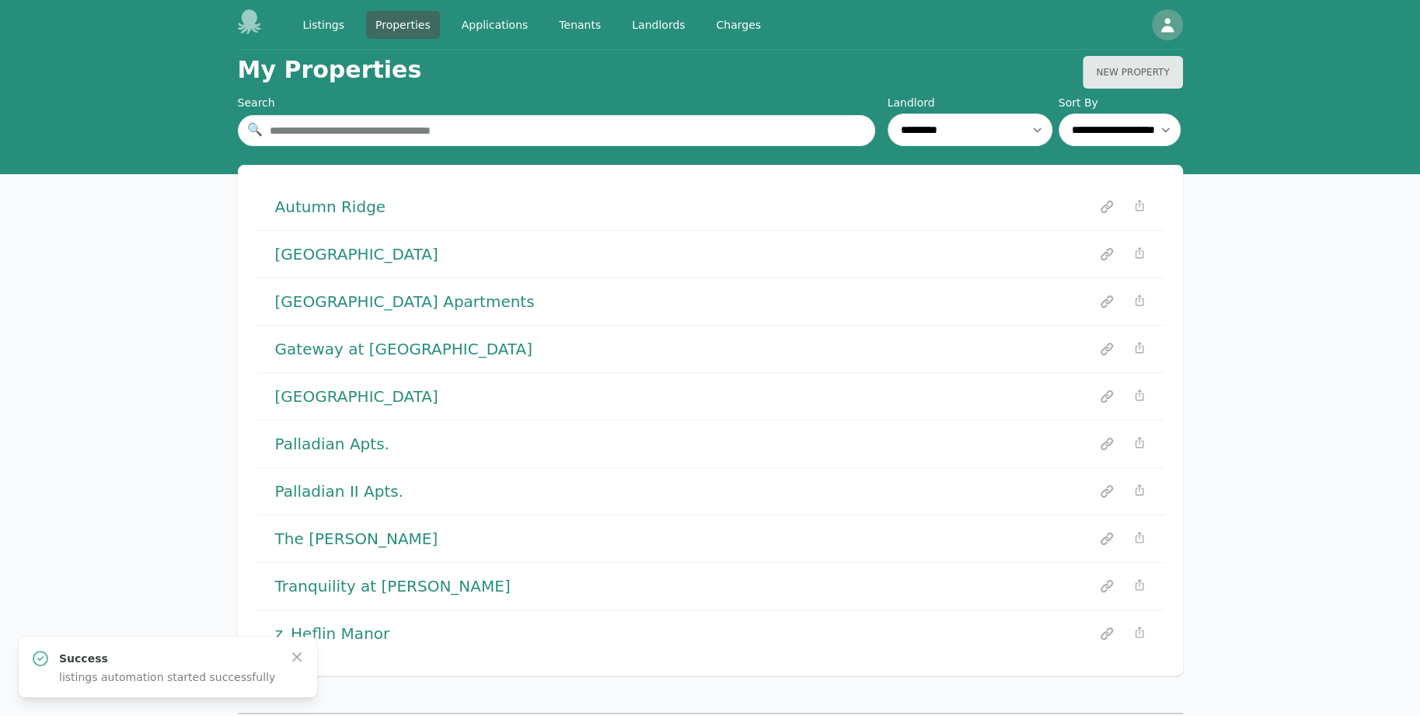
click at [331, 208] on h1 "Autumn Ridge" at bounding box center [330, 207] width 111 height 22
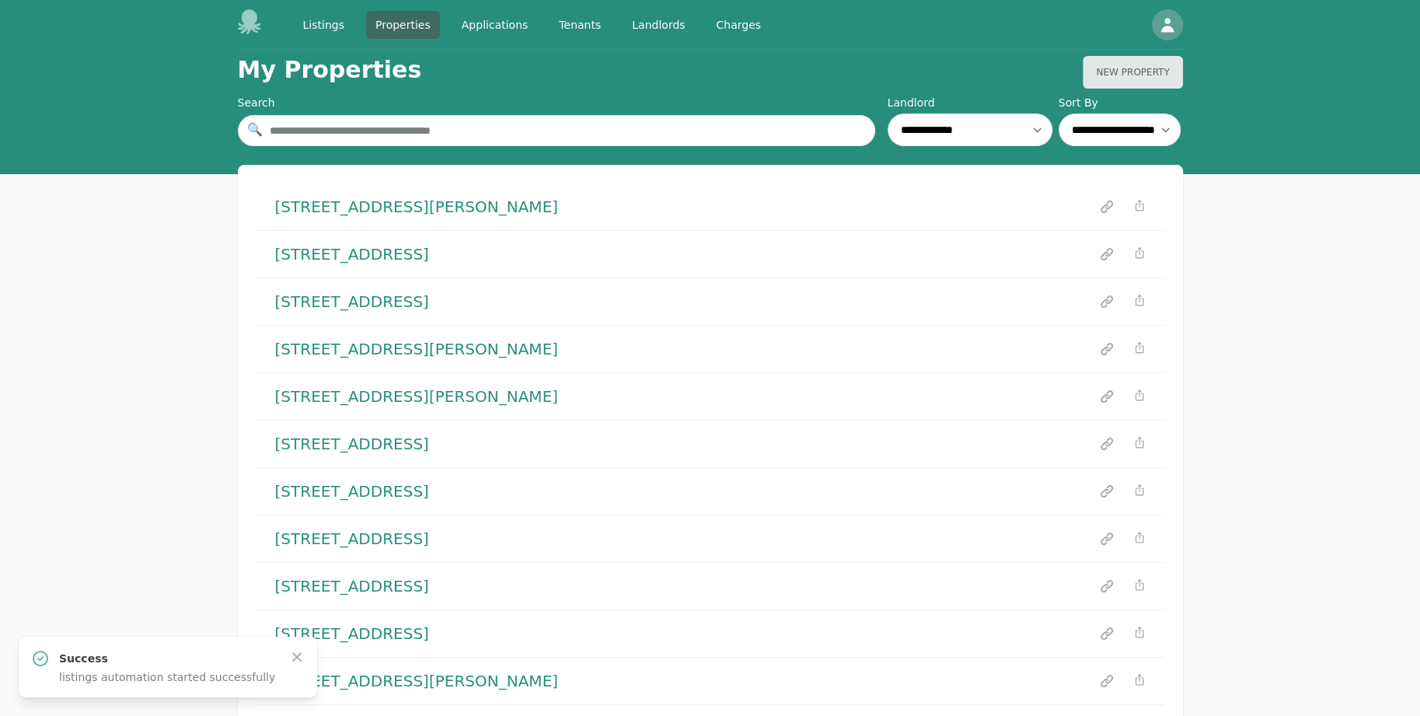
click at [323, 500] on div "1036 Rose Hill Circle Bessemer, AL 35023" at bounding box center [711, 491] width 908 height 47
click at [329, 485] on h1 "1036 Rose Hill Circle Bessemer, AL 35023" at bounding box center [352, 491] width 154 height 22
click at [623, 22] on link "Landlords" at bounding box center [659, 25] width 72 height 28
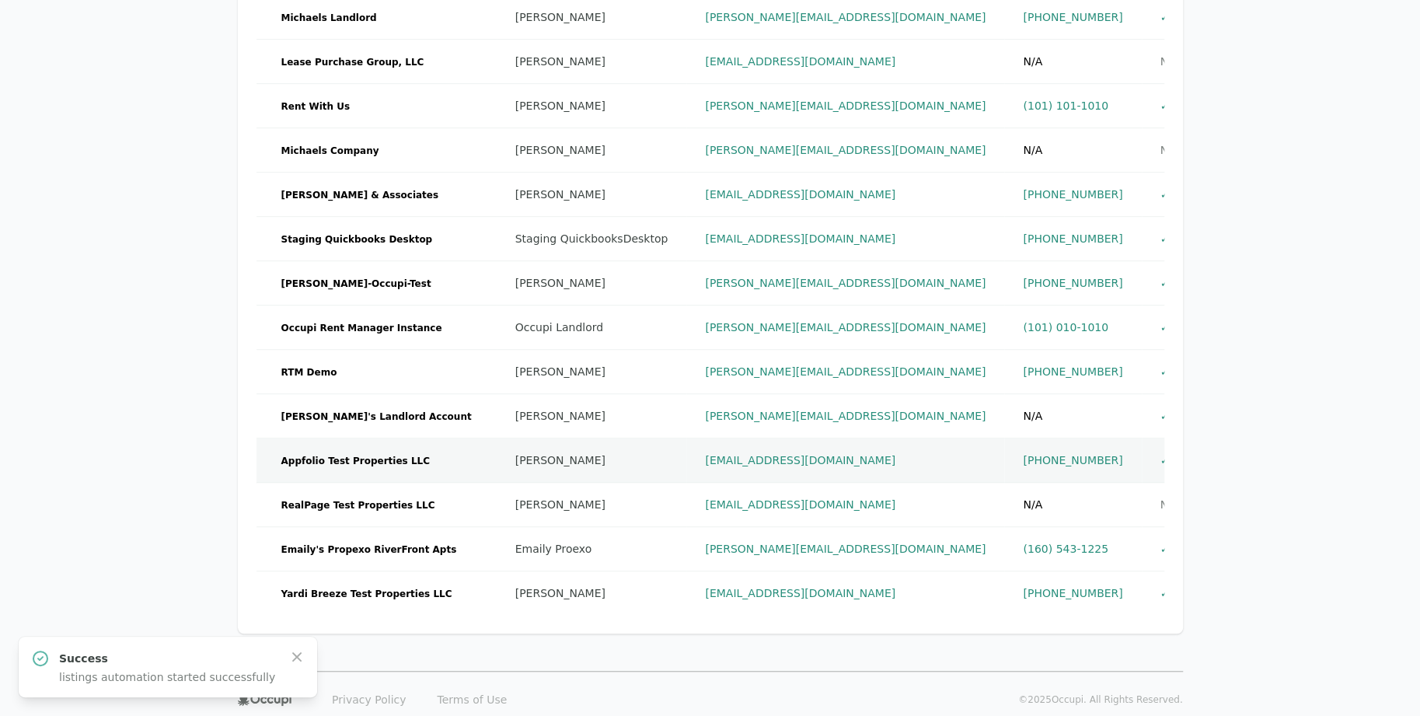
scroll to position [603, 0]
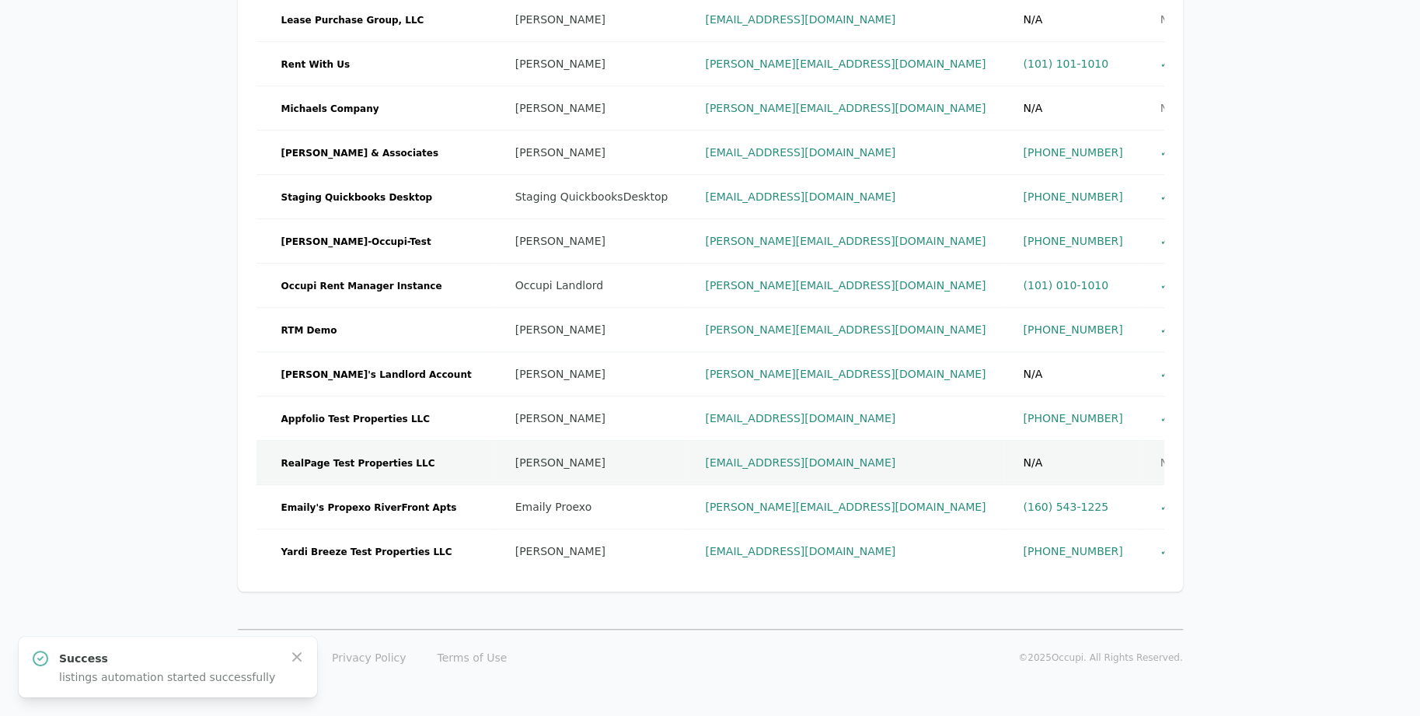
click at [428, 449] on td "RealPage Test Properties LLC" at bounding box center [377, 463] width 240 height 44
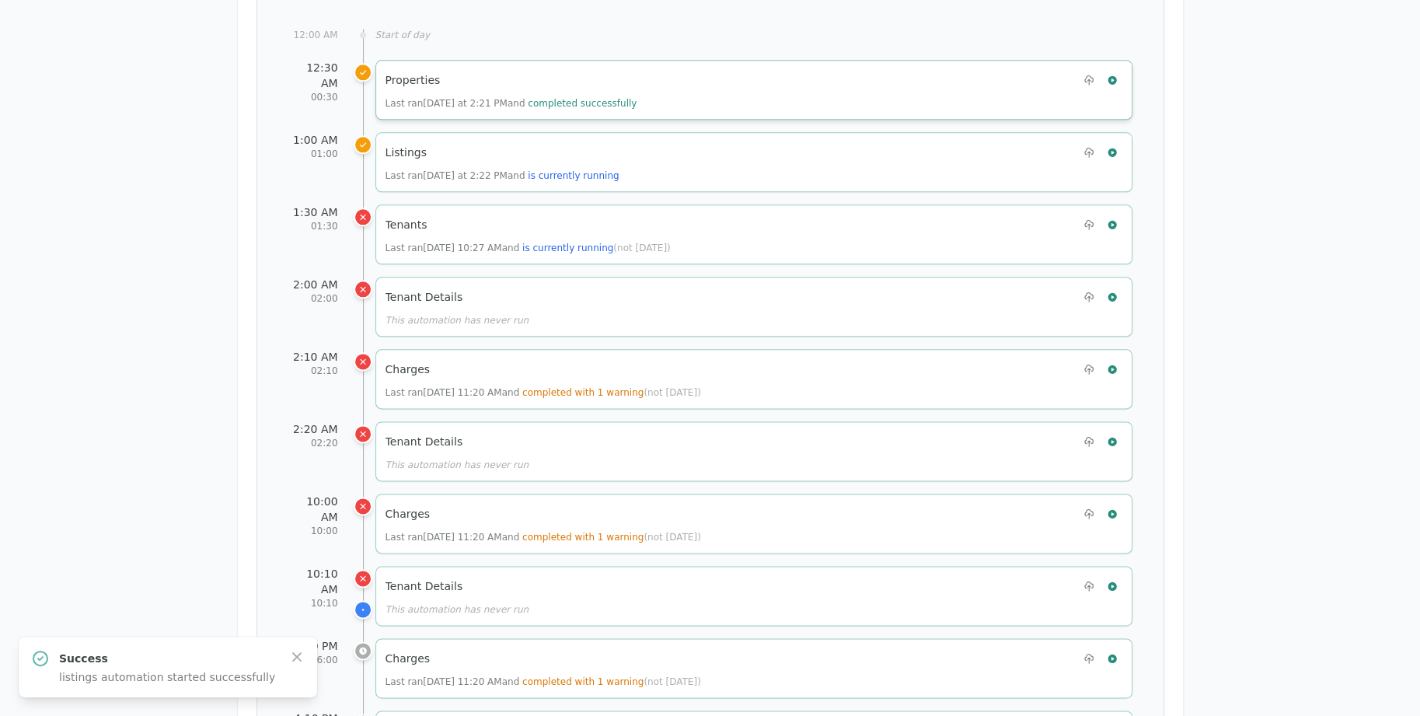
scroll to position [1166, 0]
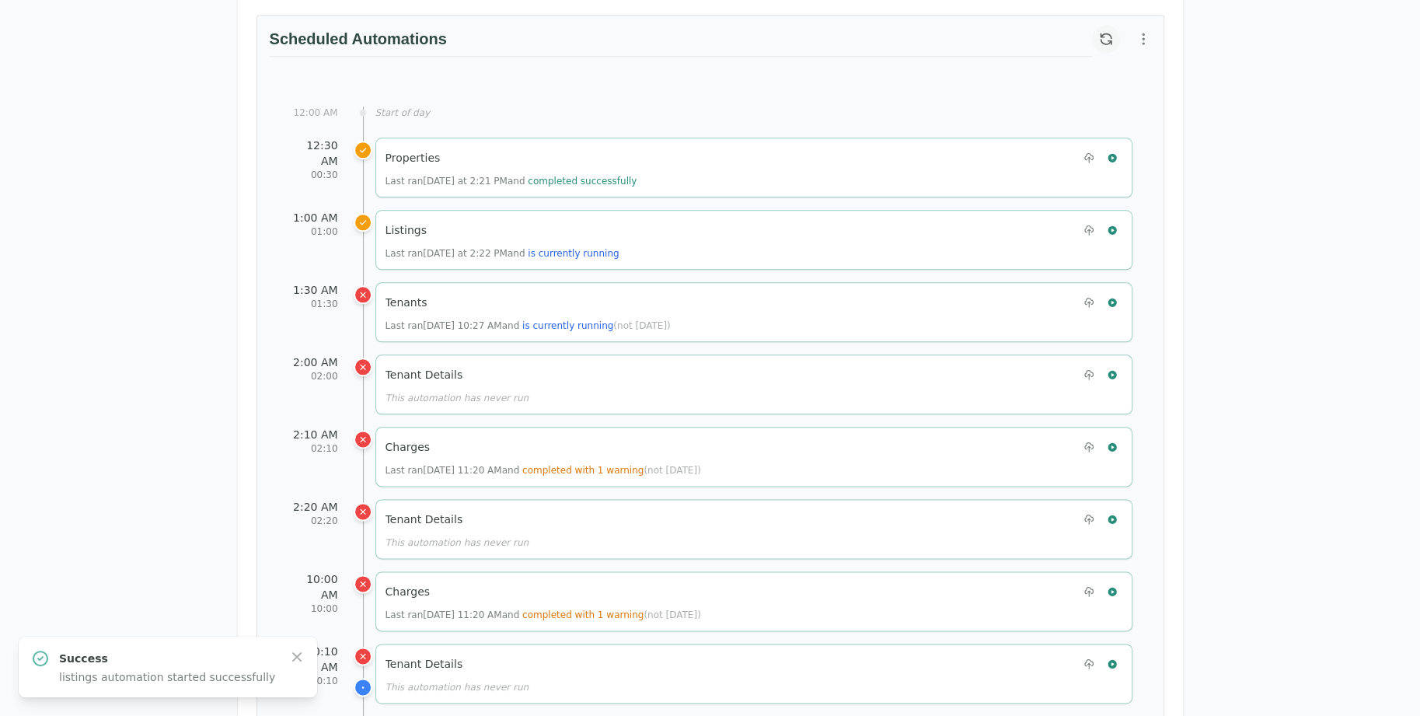
click at [1099, 36] on icon "button" at bounding box center [1106, 39] width 16 height 16
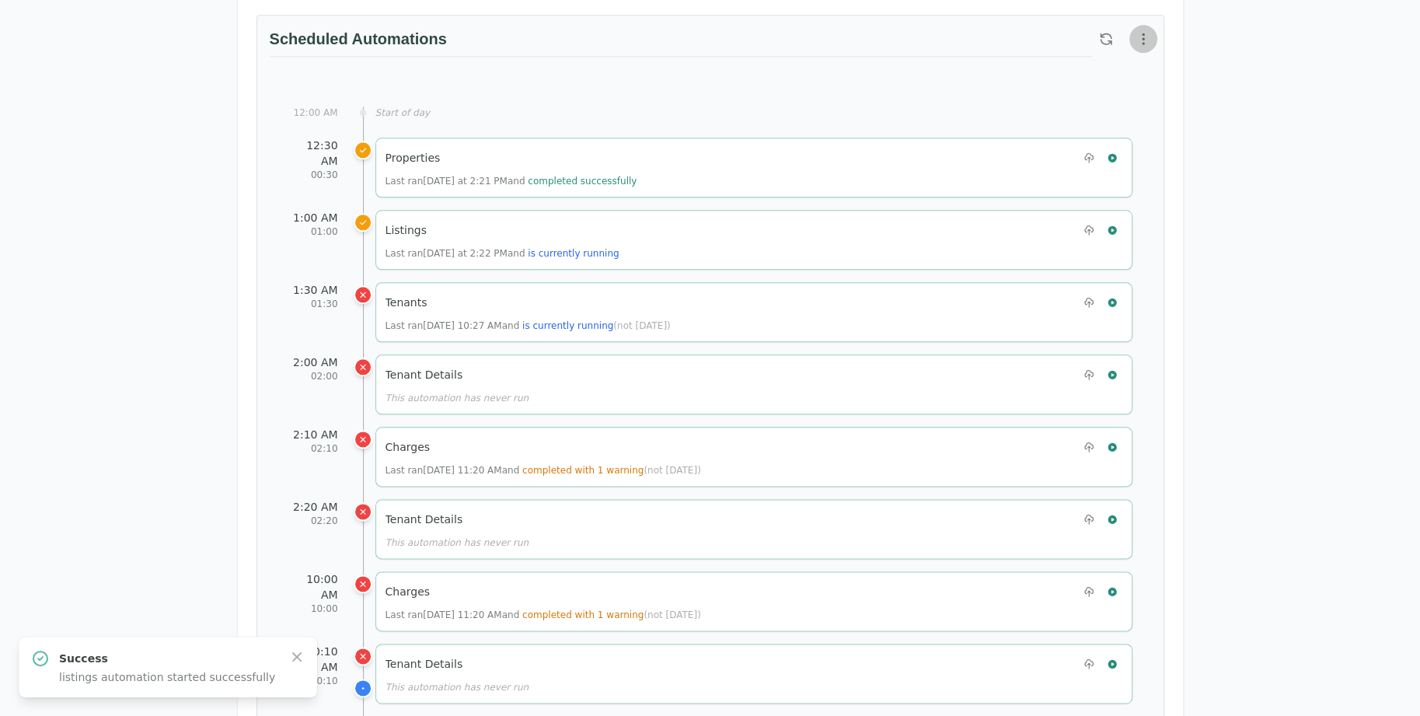
click at [1135, 42] on button "button" at bounding box center [1144, 39] width 28 height 28
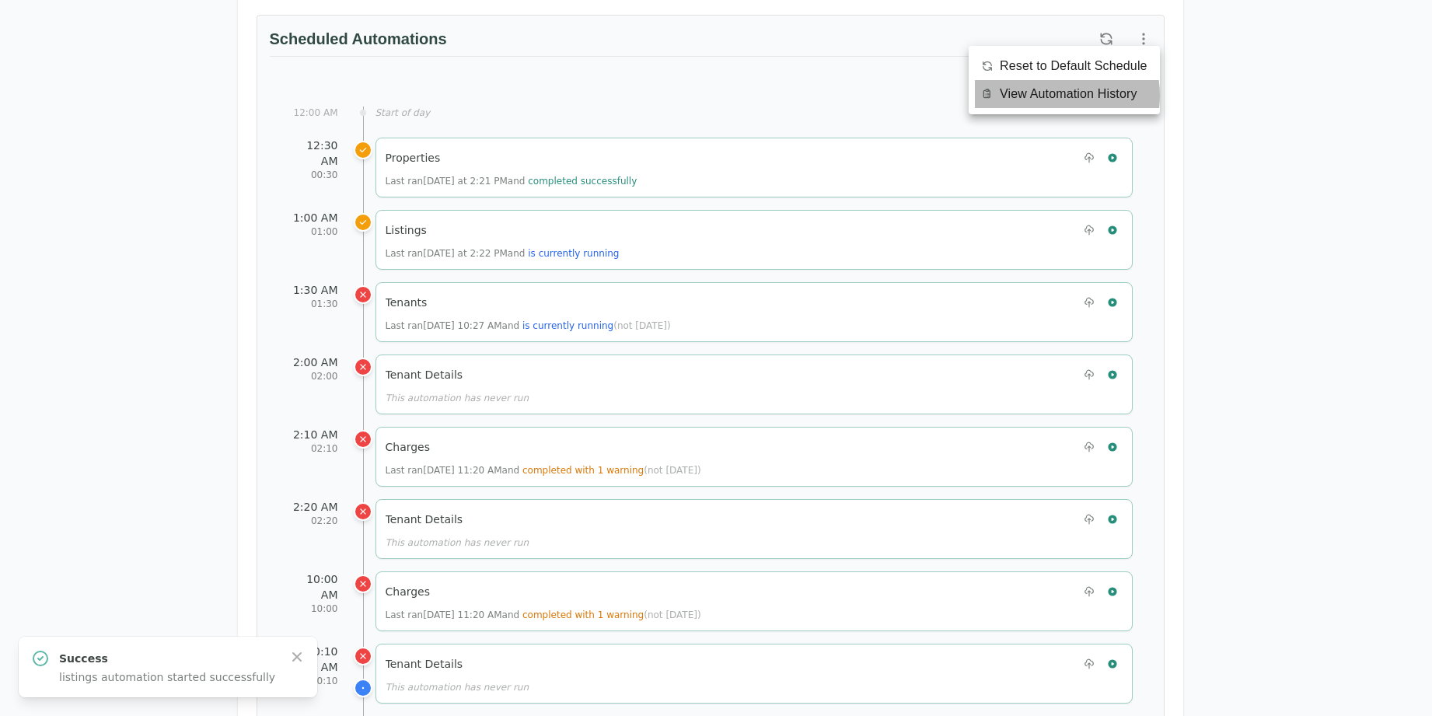
click at [1050, 96] on span "View Automation History" at bounding box center [1069, 94] width 138 height 19
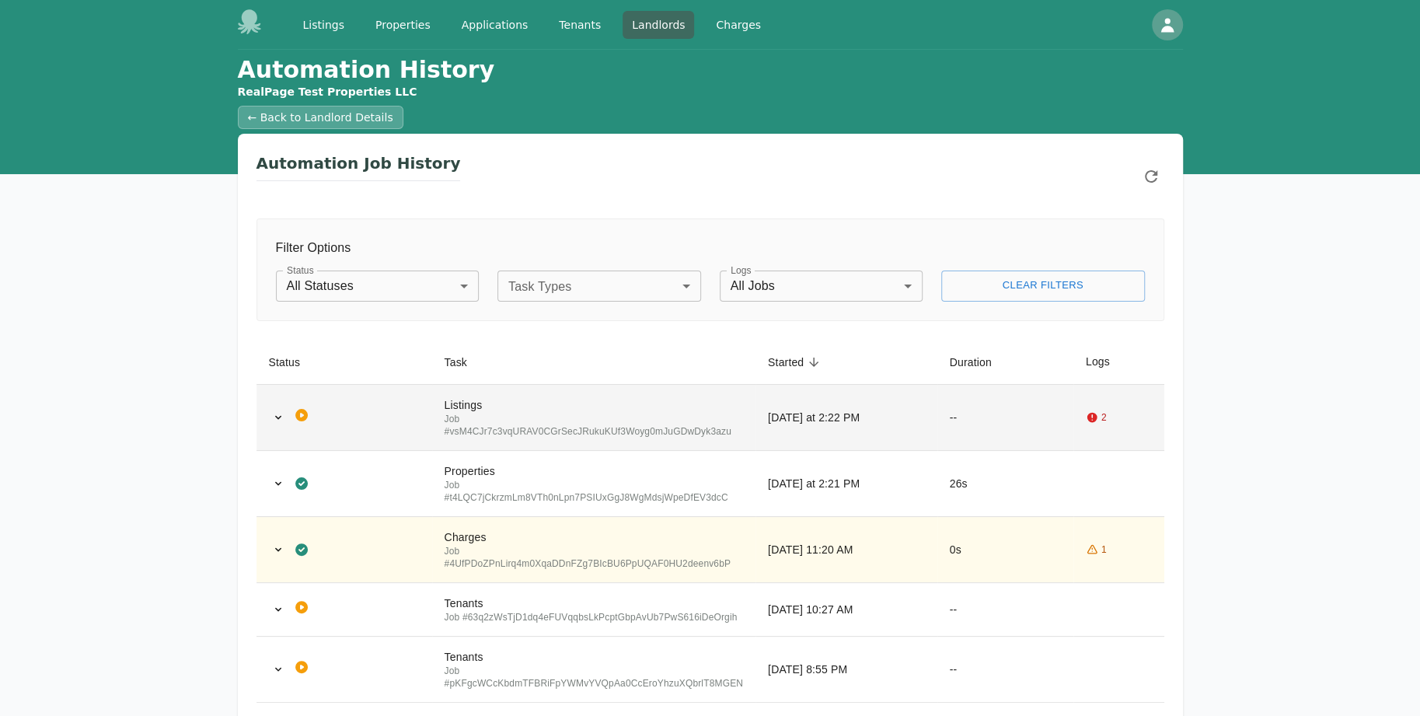
click at [659, 422] on div "Job # vsM4CJr7c3vqURAV0CGrSecJRukuKUf3Woyg0mJuGDwDyk3azu" at bounding box center [594, 425] width 299 height 25
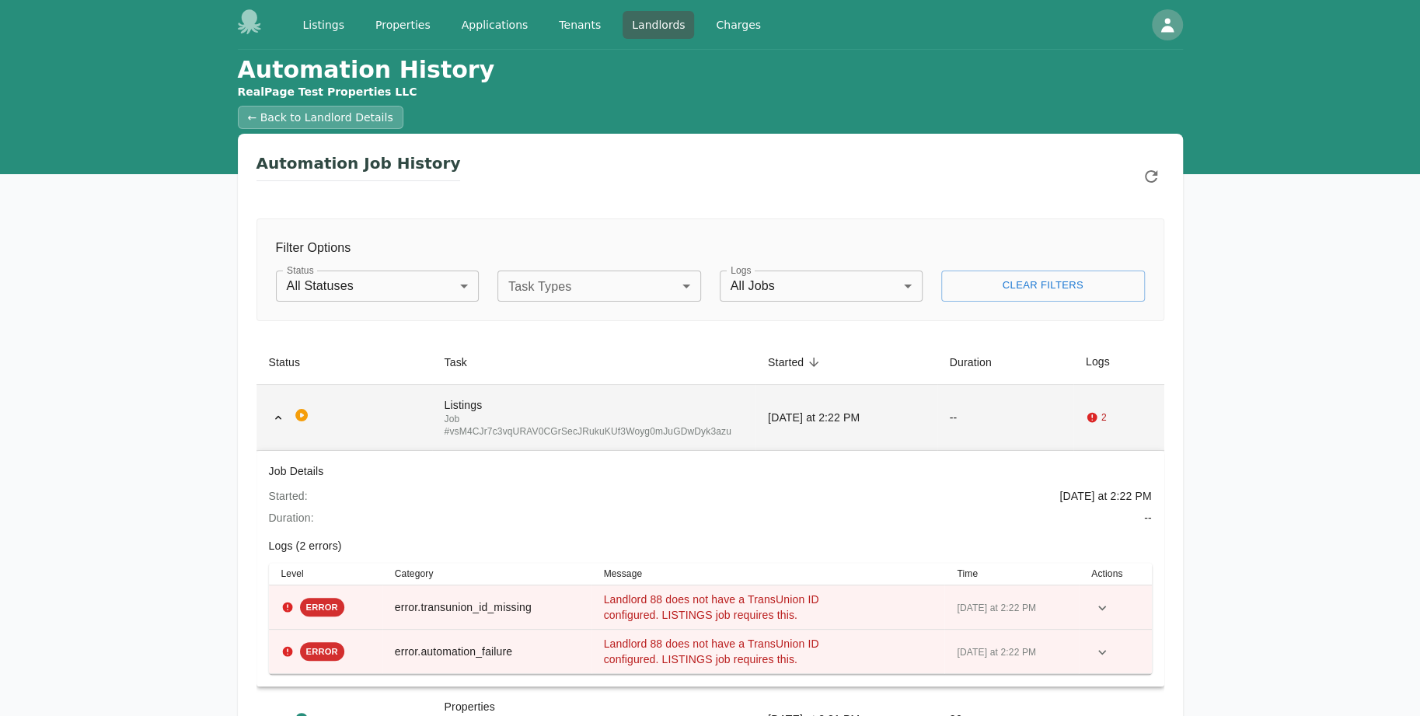
click at [683, 410] on div "Listings" at bounding box center [594, 405] width 299 height 16
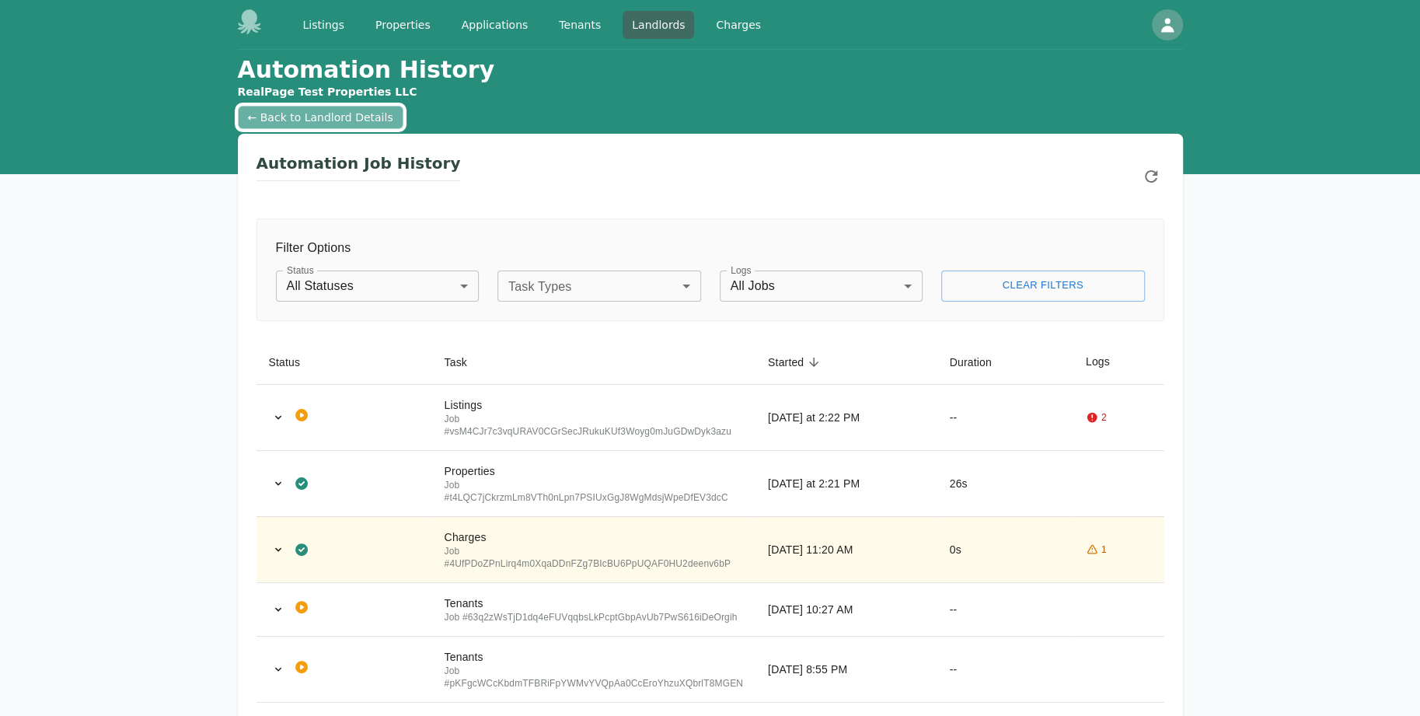
drag, startPoint x: 334, startPoint y: 124, endPoint x: 344, endPoint y: 111, distance: 16.6
click at [334, 124] on link "← Back to Landlord Details" at bounding box center [321, 117] width 166 height 23
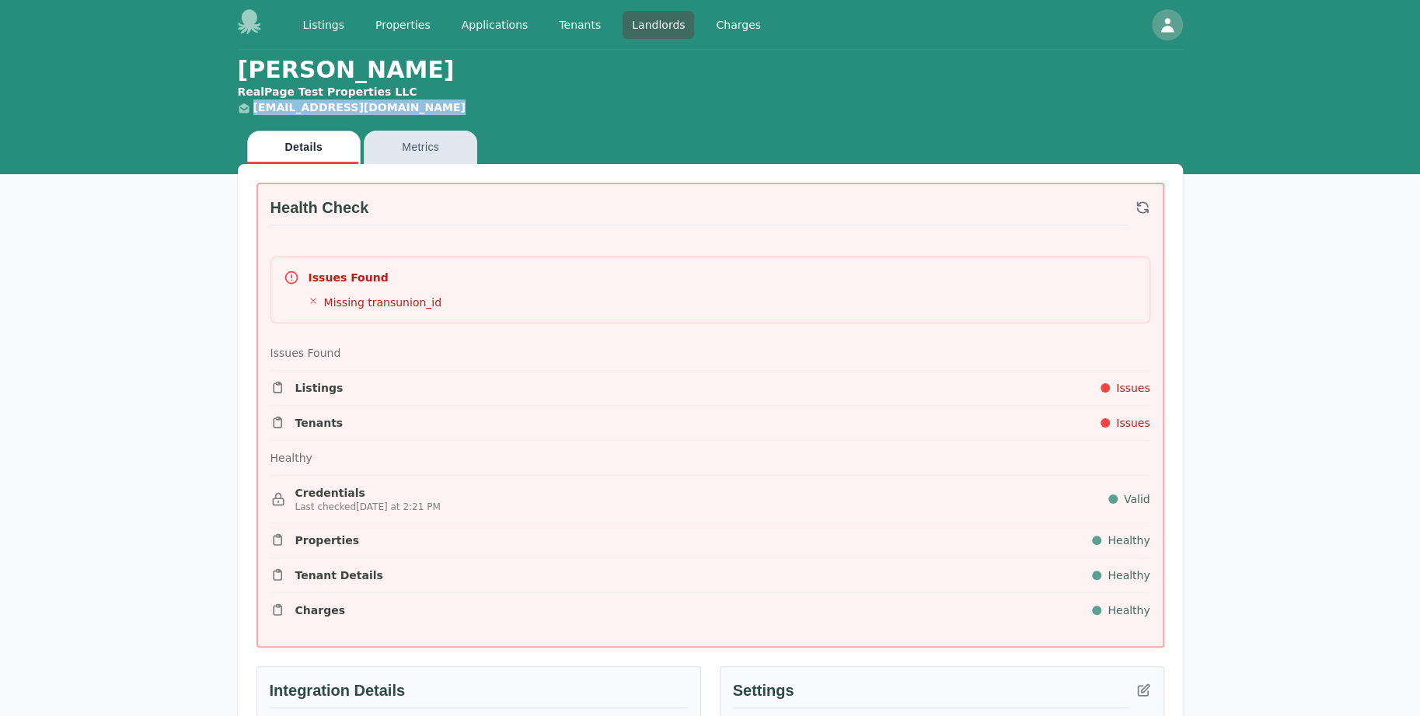
drag, startPoint x: 428, startPoint y: 115, endPoint x: 253, endPoint y: 120, distance: 175.8
click at [253, 120] on header "John Appleseed RealPage Test Properties LLC landlord.realpage@occupi.app" at bounding box center [710, 86] width 945 height 72
copy link "[EMAIL_ADDRESS][DOMAIN_NAME]"
click at [1161, 23] on icon "button" at bounding box center [1167, 25] width 19 height 19
click at [1064, 97] on button "Sign out" at bounding box center [1108, 89] width 149 height 28
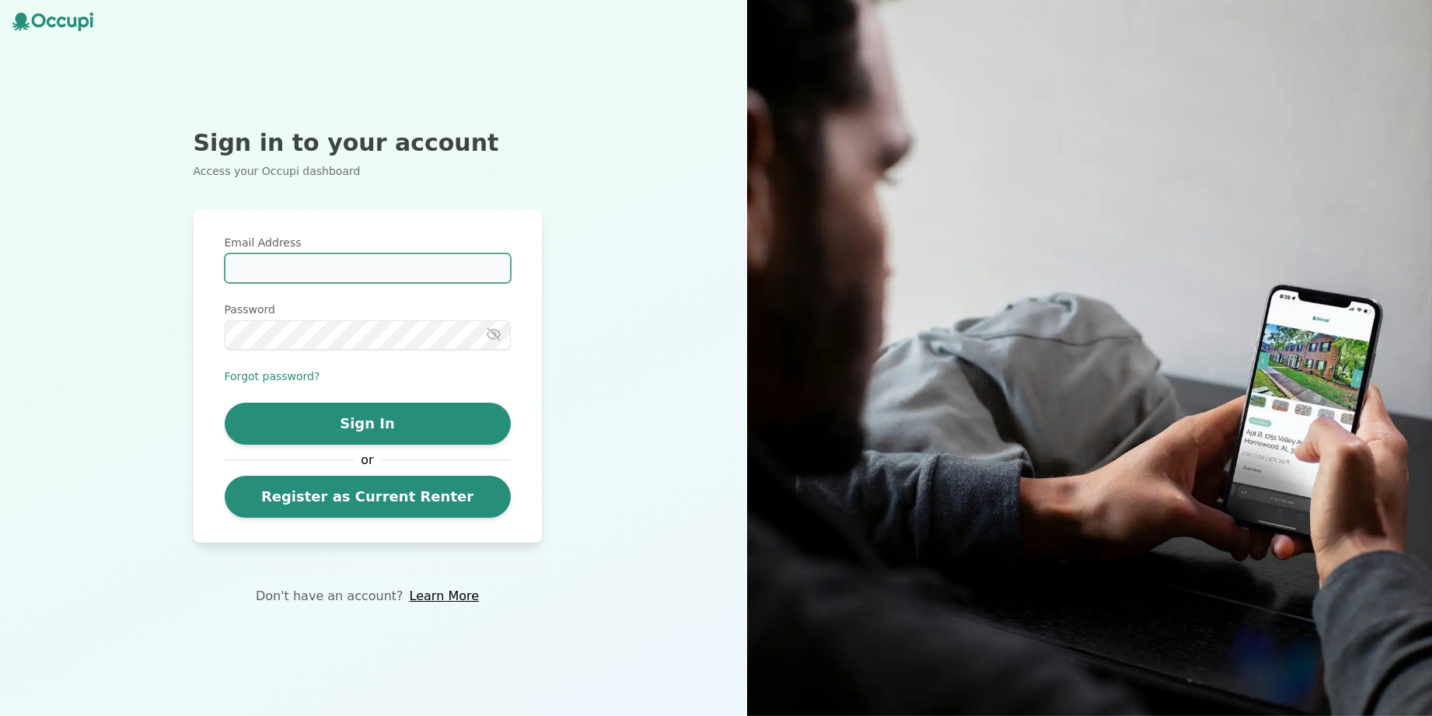
click at [340, 276] on input "Email Address" at bounding box center [368, 268] width 286 height 30
paste input "**********"
type input "**********"
click at [494, 336] on icon "button" at bounding box center [493, 334] width 12 height 12
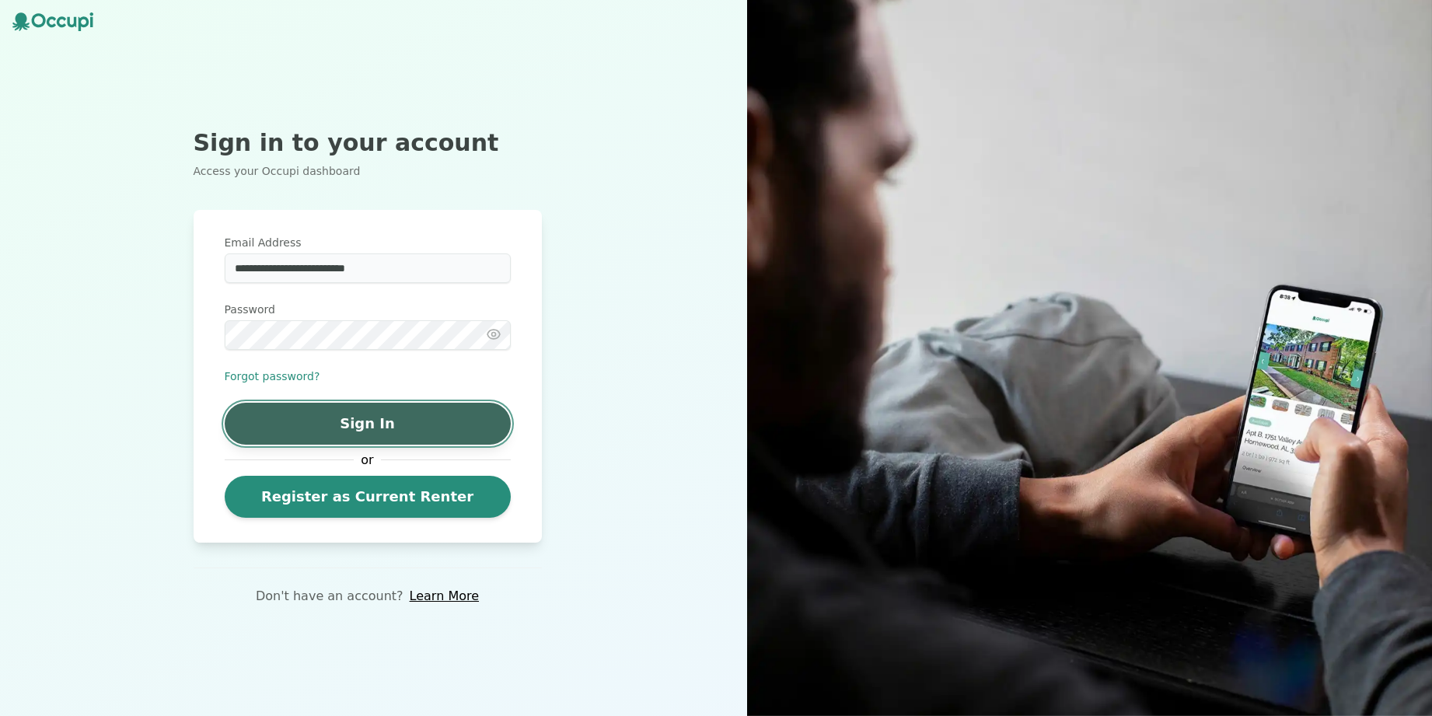
click at [402, 428] on button "Sign In" at bounding box center [368, 424] width 286 height 42
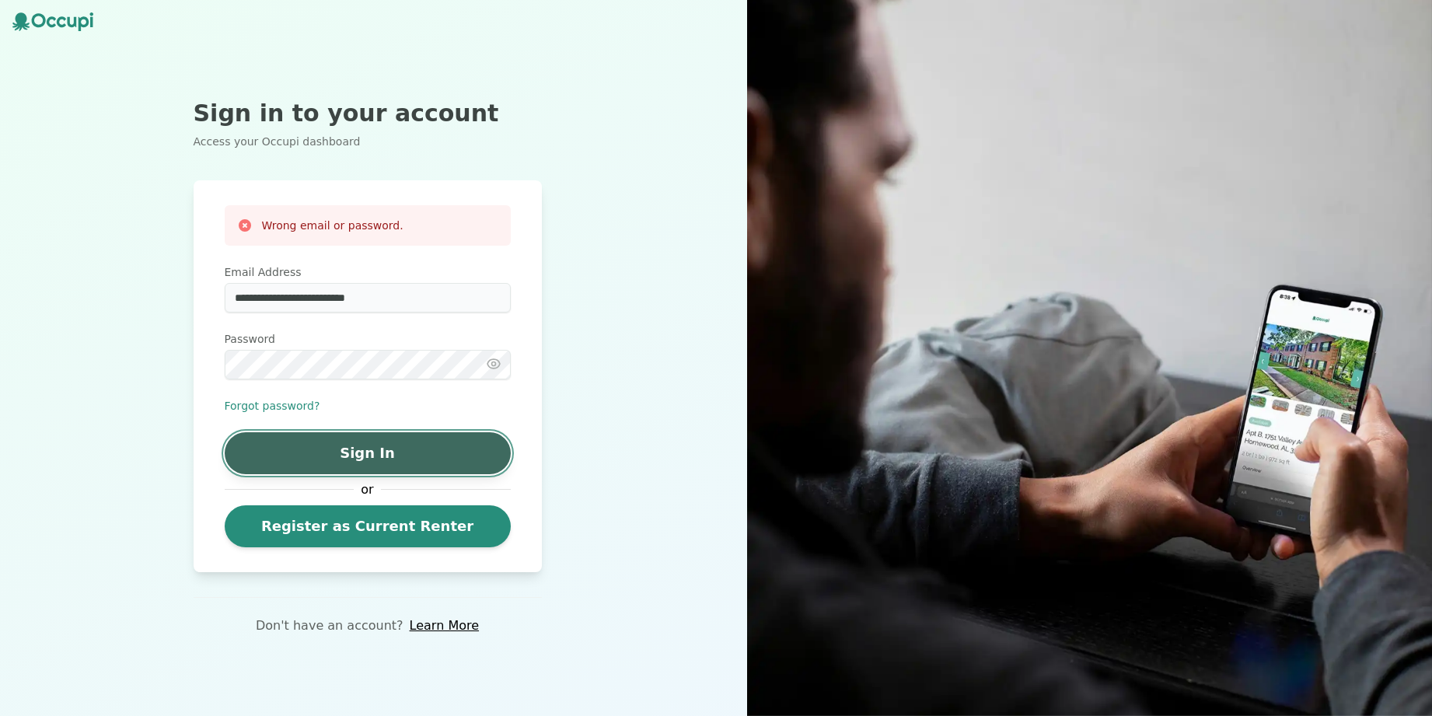
click at [351, 457] on button "Sign In" at bounding box center [368, 453] width 286 height 42
